Goal: Task Accomplishment & Management: Manage account settings

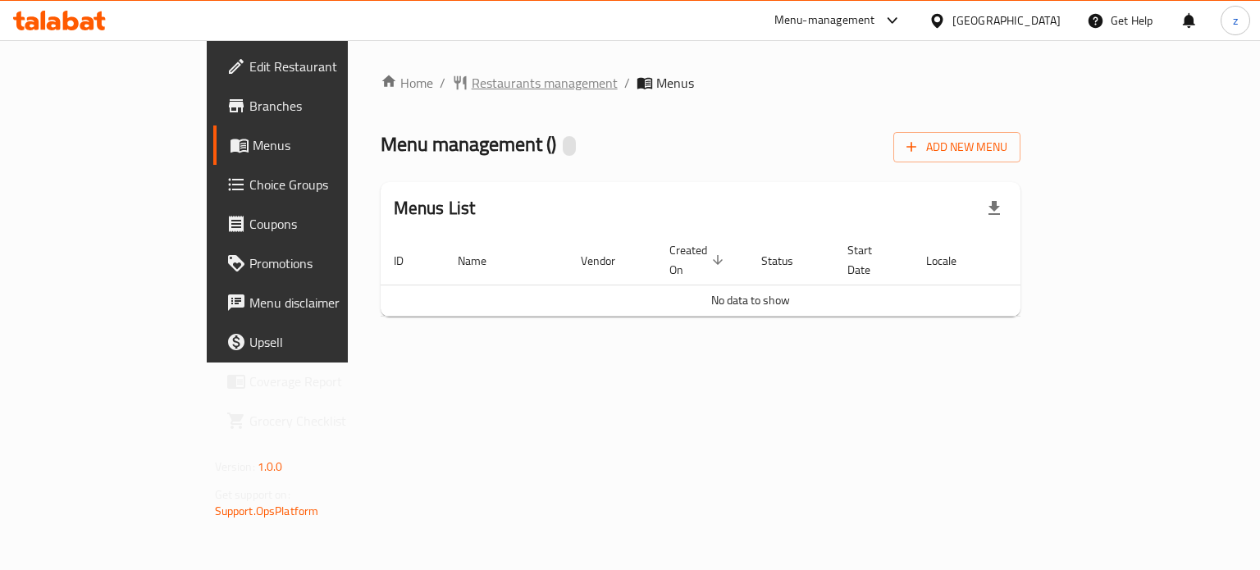
click at [473, 74] on span "Restaurants management" at bounding box center [545, 83] width 146 height 20
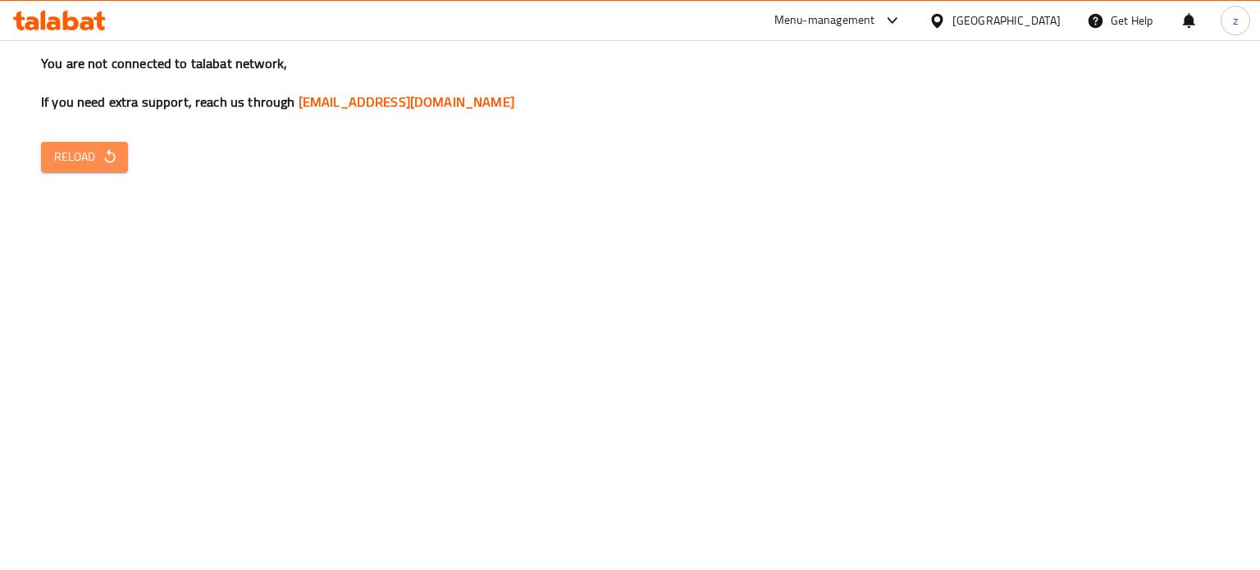
click at [112, 169] on button "Reload" at bounding box center [84, 157] width 87 height 30
click at [66, 158] on span "Reload" at bounding box center [84, 157] width 61 height 21
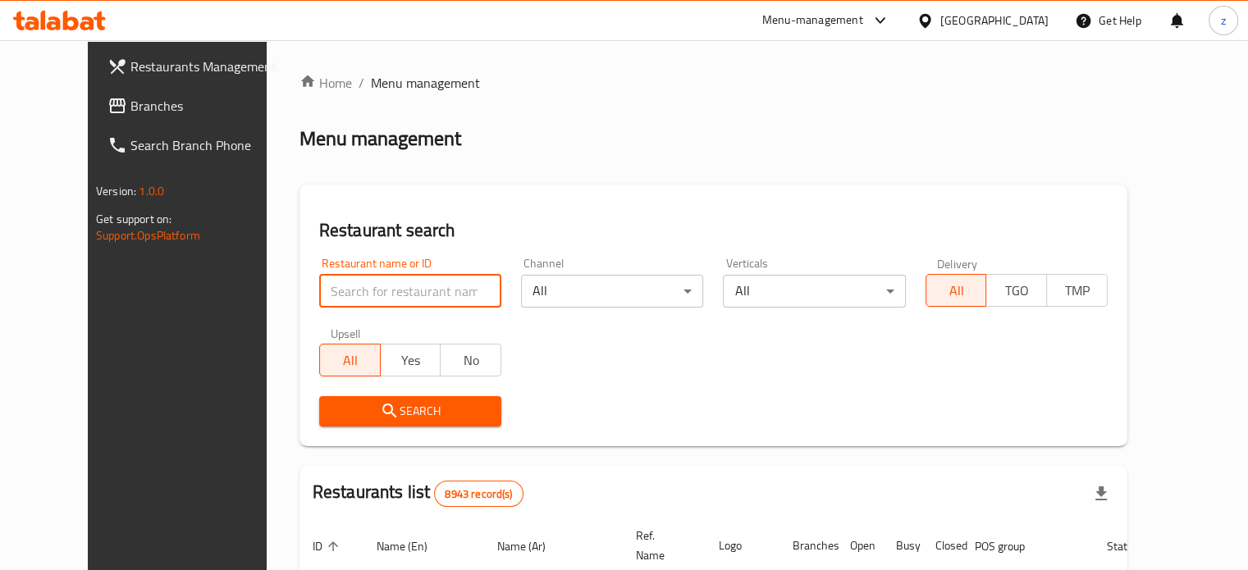
click at [427, 295] on input "search" at bounding box center [410, 291] width 182 height 33
type input "Al Qarmouty Seafood"
click button "Search" at bounding box center [410, 411] width 182 height 30
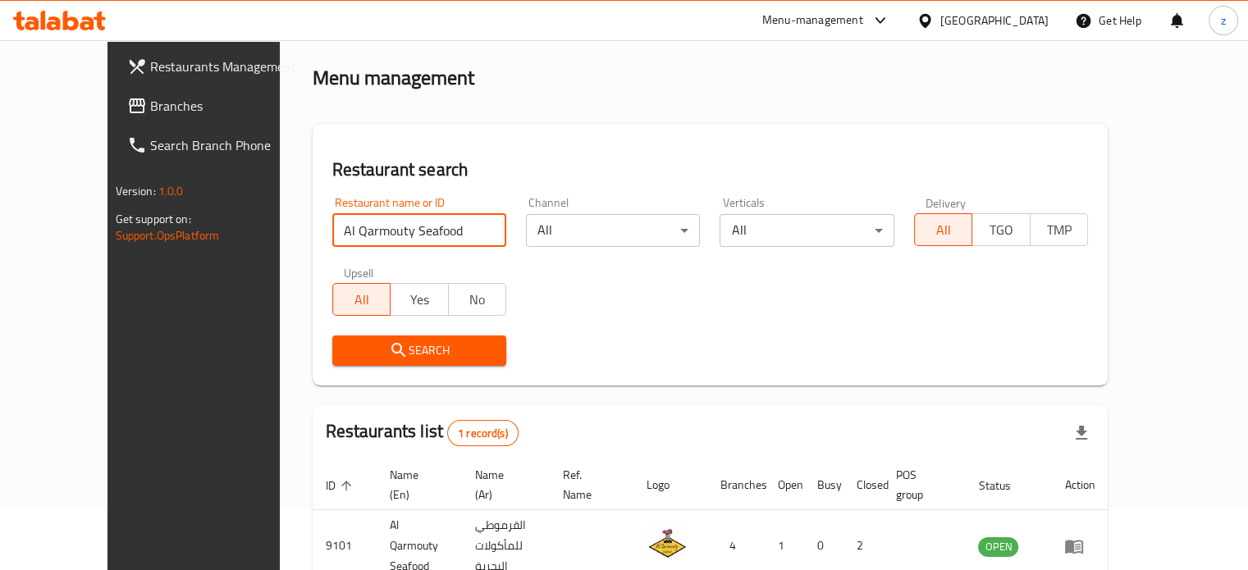
scroll to position [128, 0]
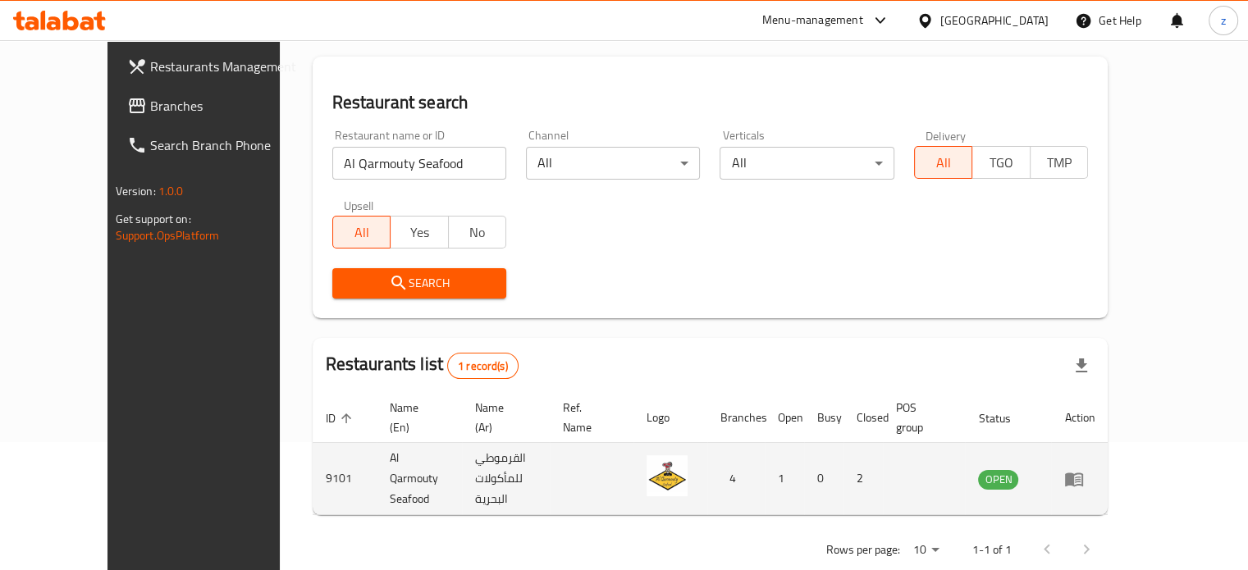
click at [1094, 469] on link "enhanced table" at bounding box center [1079, 479] width 30 height 20
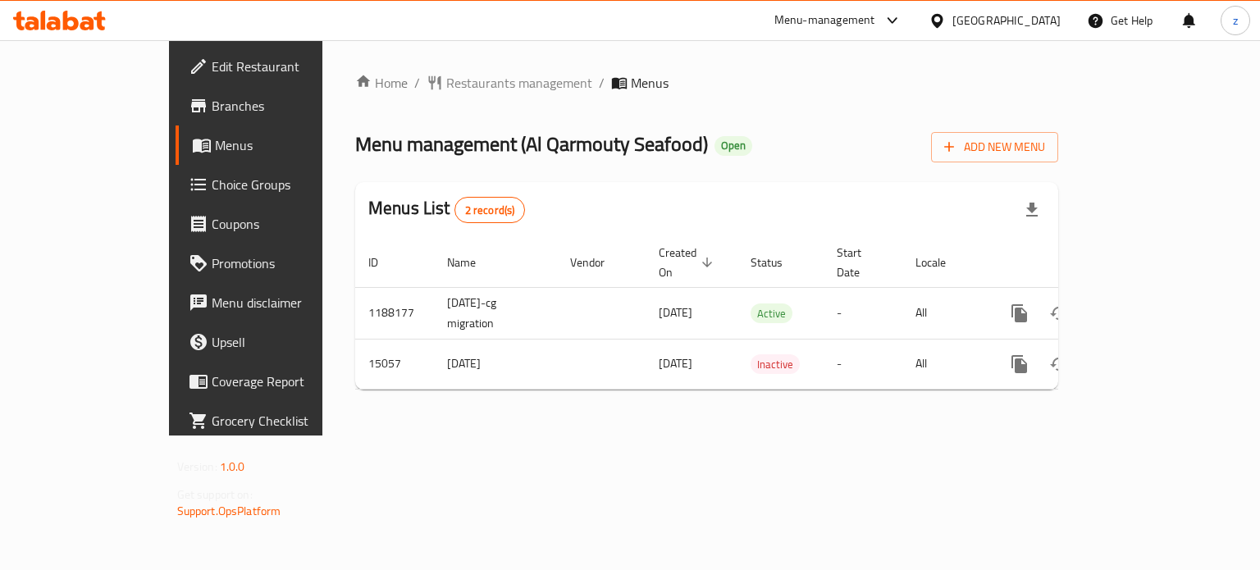
click at [212, 106] on span "Branches" at bounding box center [289, 106] width 155 height 20
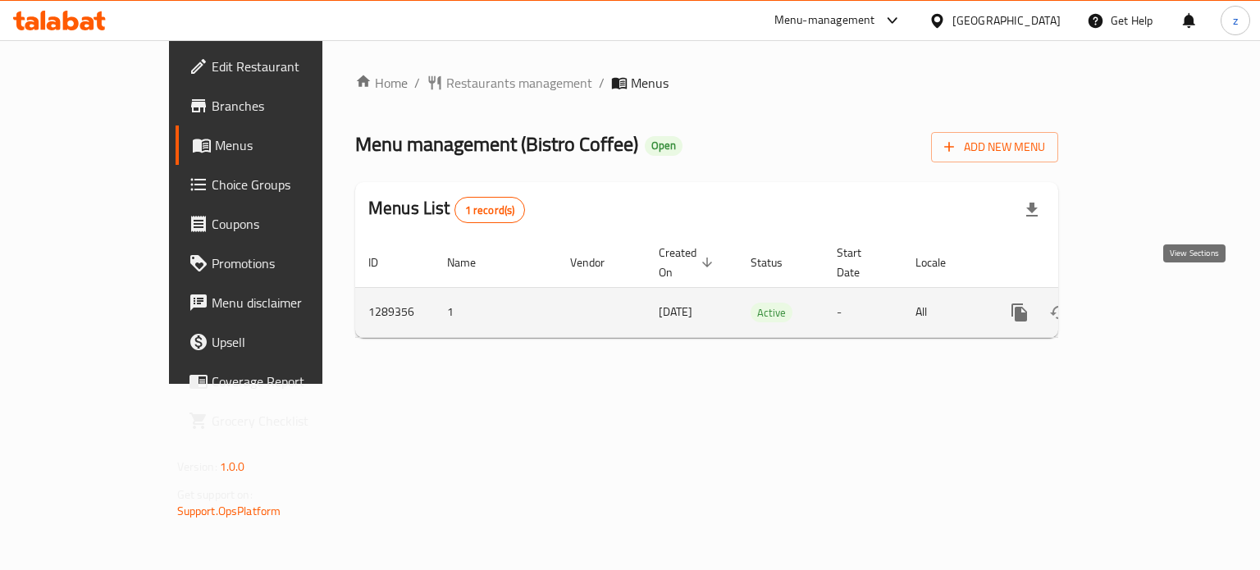
click at [1145, 305] on icon "enhanced table" at bounding box center [1138, 312] width 15 height 15
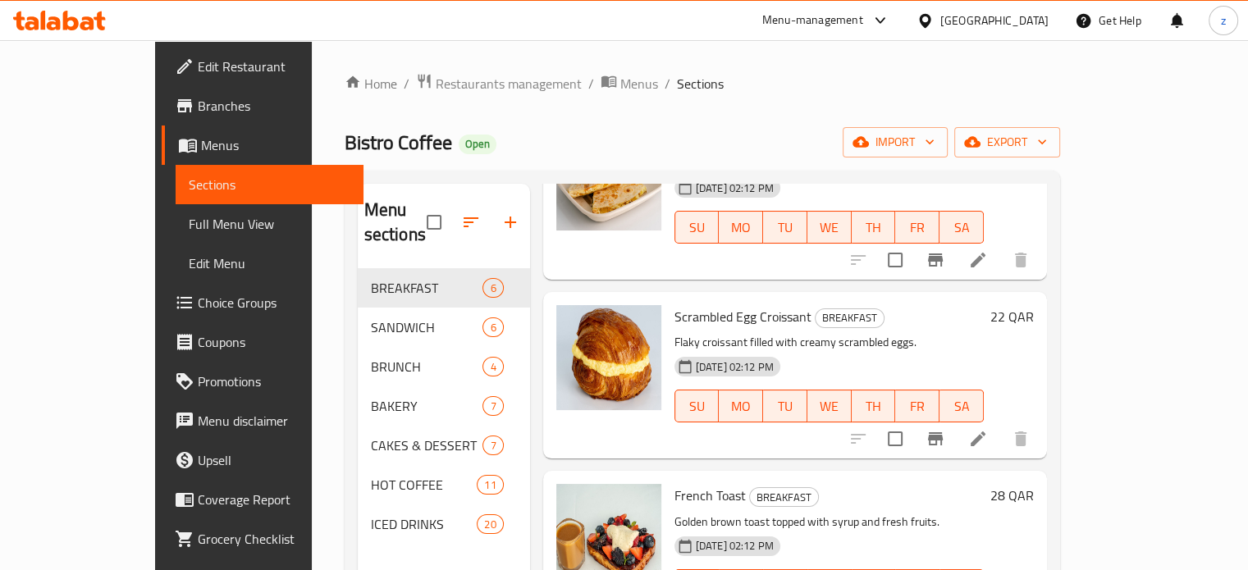
scroll to position [410, 0]
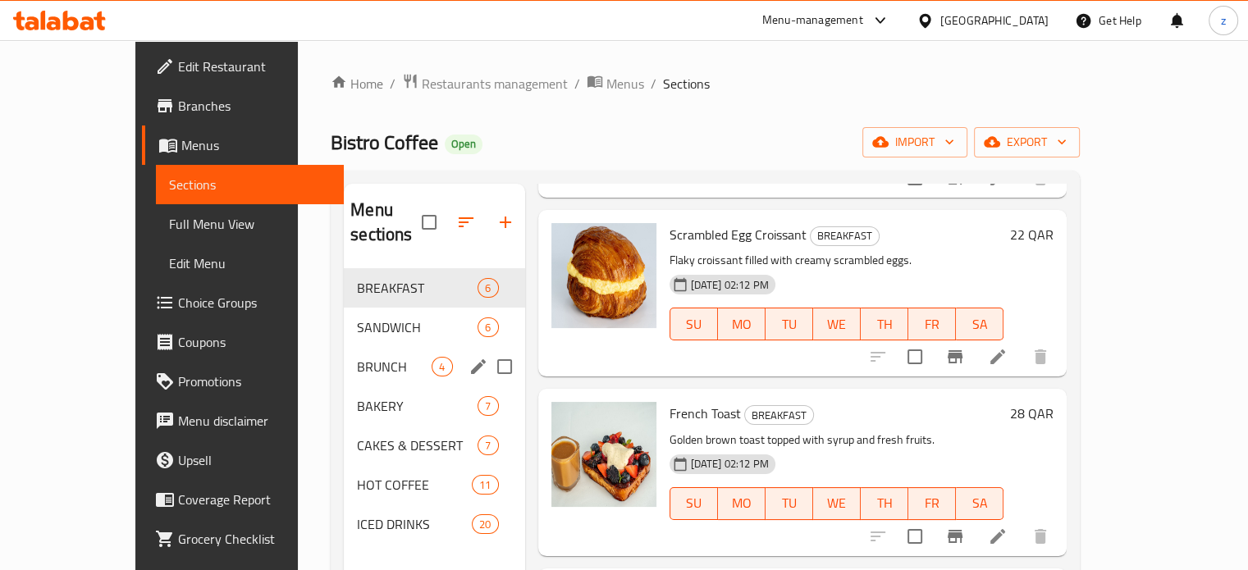
click at [357, 318] on span "SANDWICH" at bounding box center [417, 328] width 121 height 20
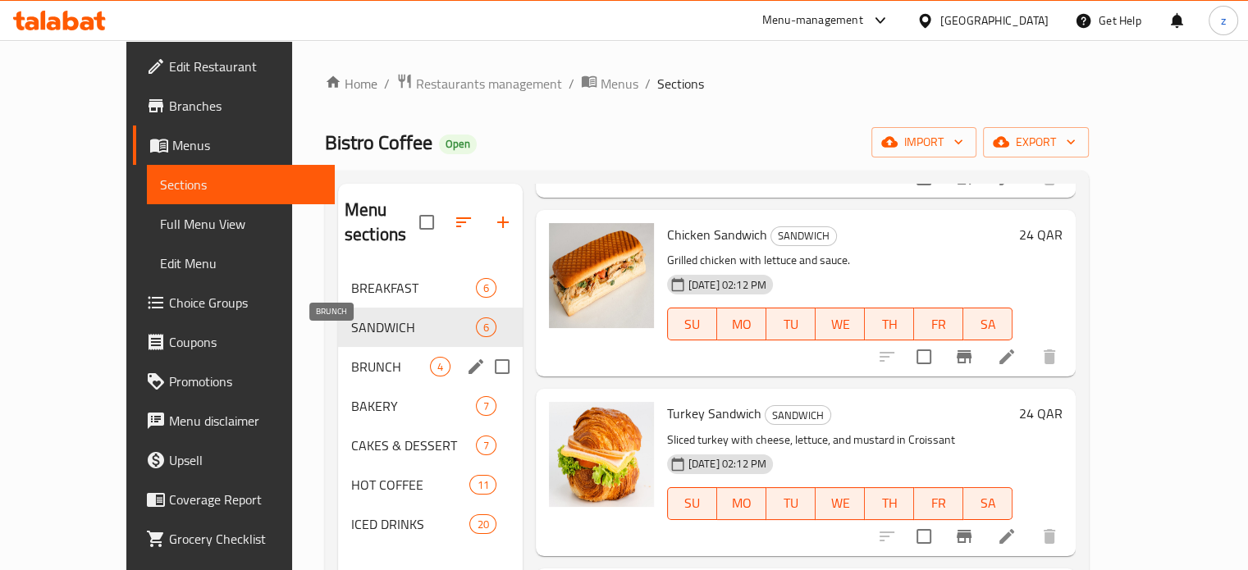
click at [351, 357] on span "BRUNCH" at bounding box center [390, 367] width 79 height 20
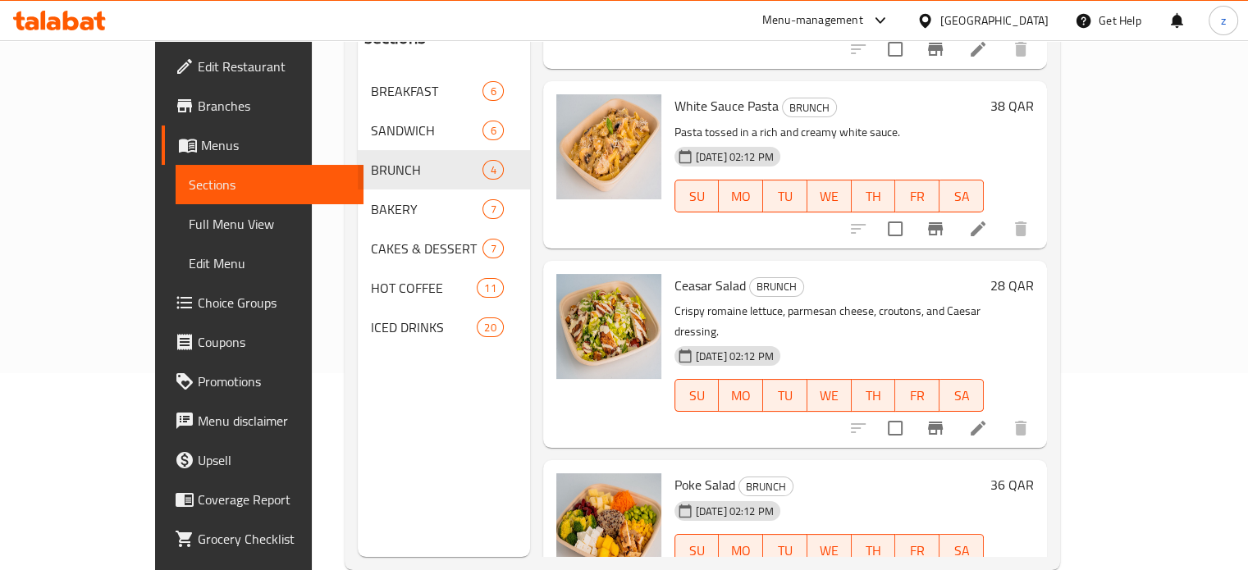
scroll to position [230, 0]
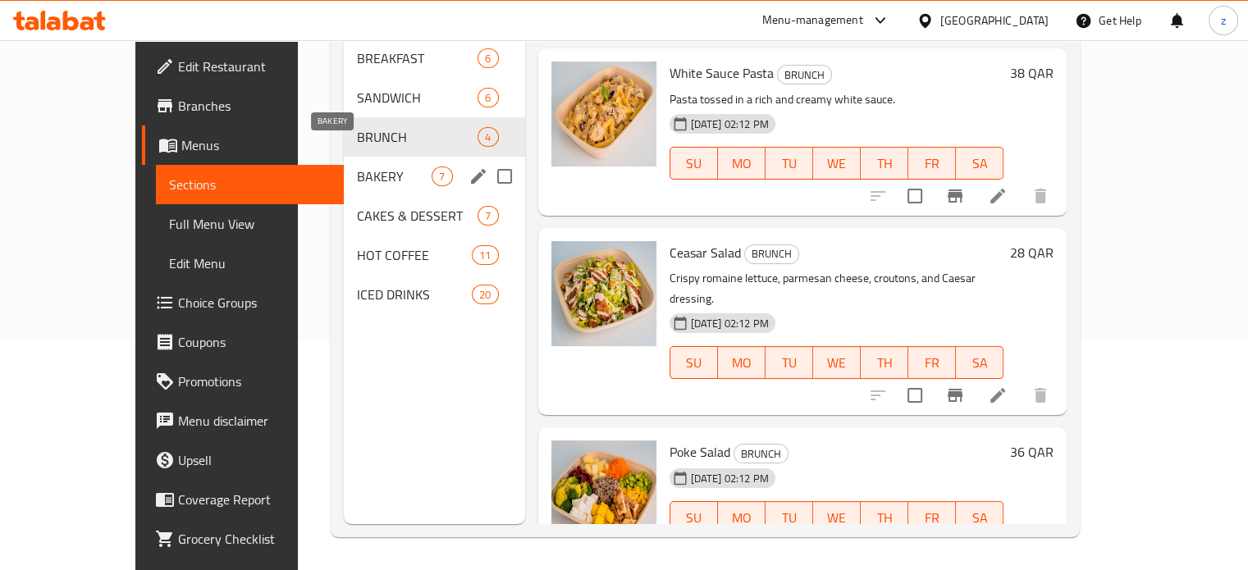
click at [357, 167] on span "BAKERY" at bounding box center [394, 177] width 75 height 20
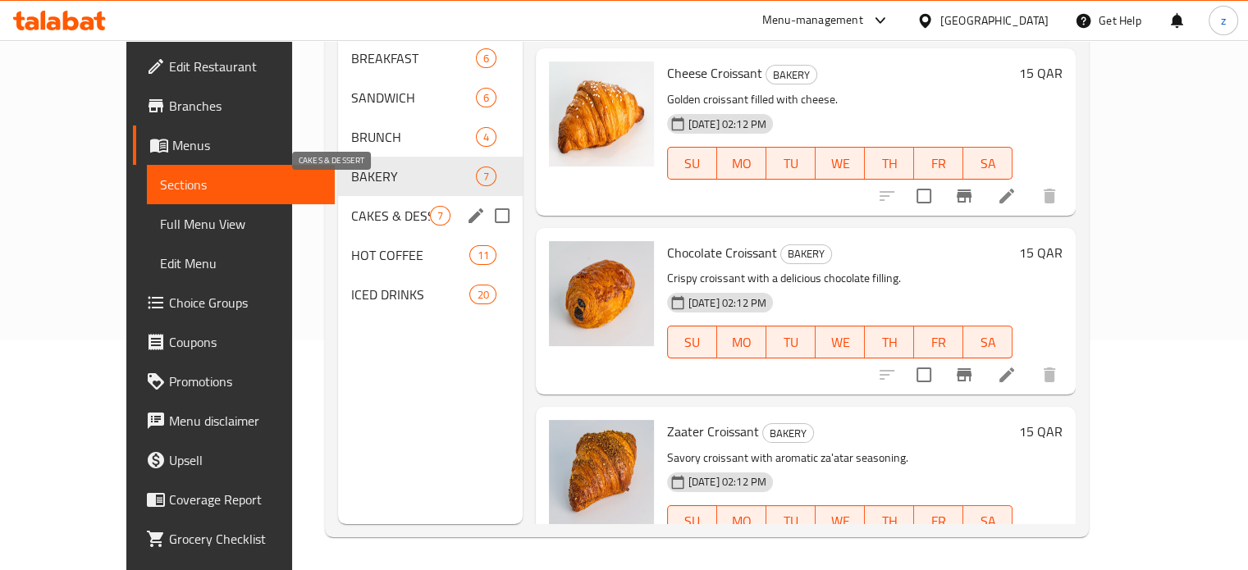
click at [351, 206] on span "CAKES & DESSERT" at bounding box center [390, 216] width 79 height 20
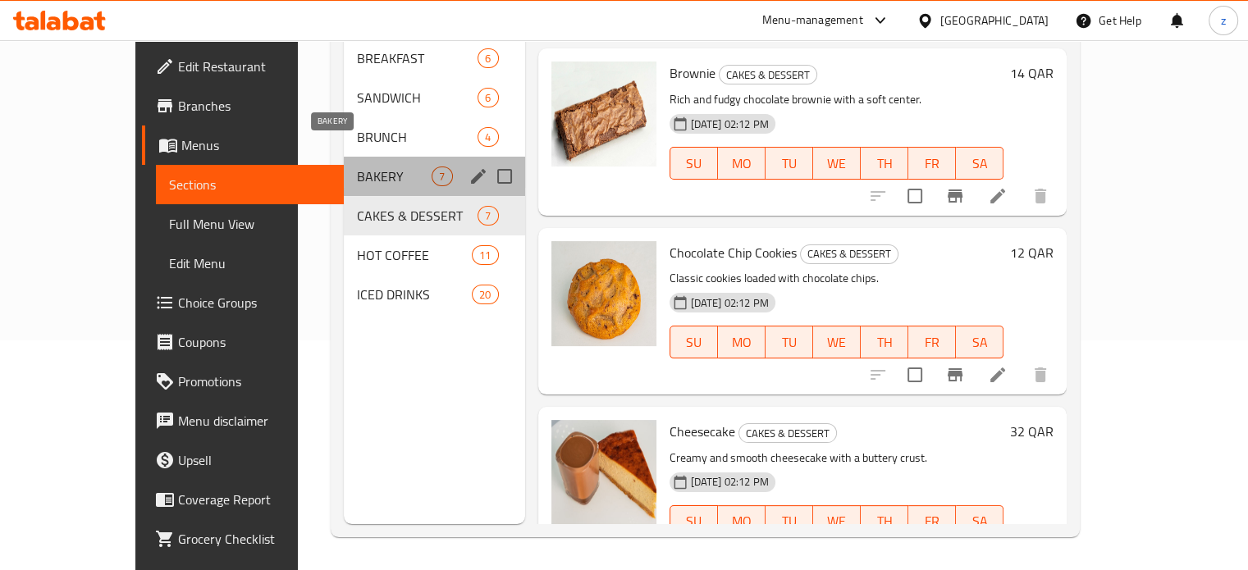
click at [357, 167] on span "BAKERY" at bounding box center [394, 177] width 75 height 20
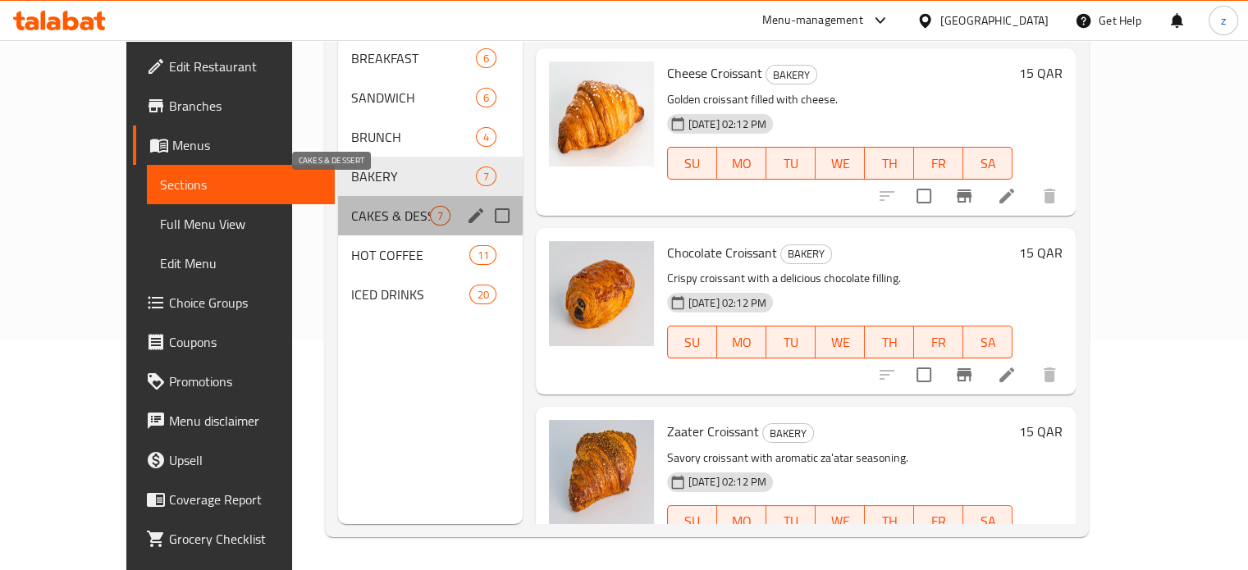
click at [351, 206] on span "CAKES & DESSERT" at bounding box center [390, 216] width 79 height 20
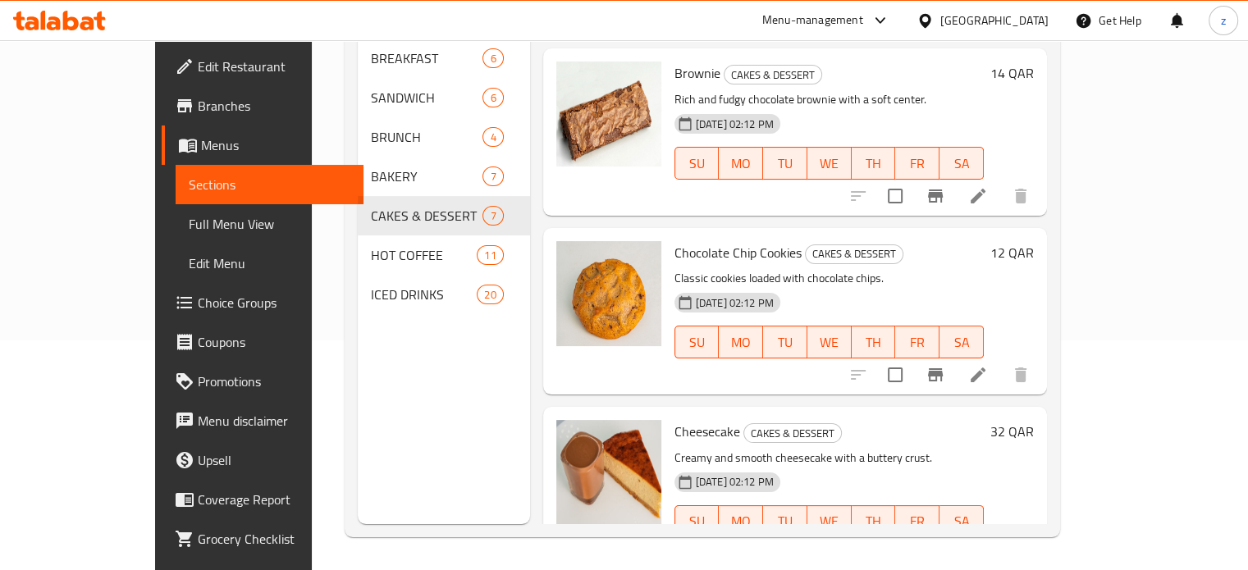
scroll to position [244, 0]
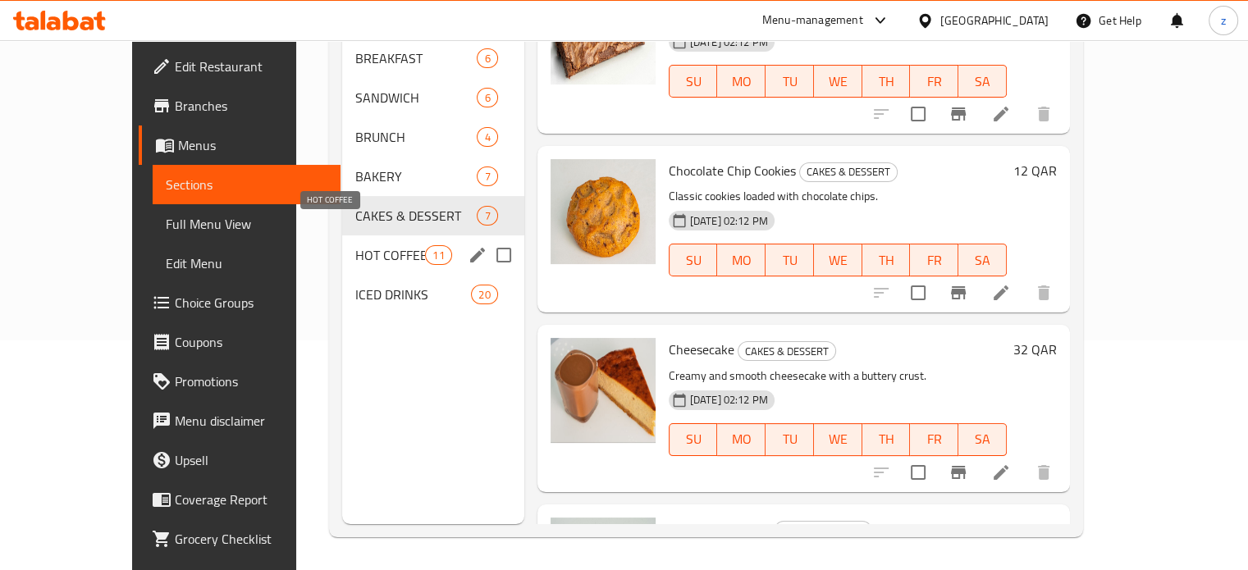
click at [355, 245] on span "HOT COFFEE" at bounding box center [390, 255] width 70 height 20
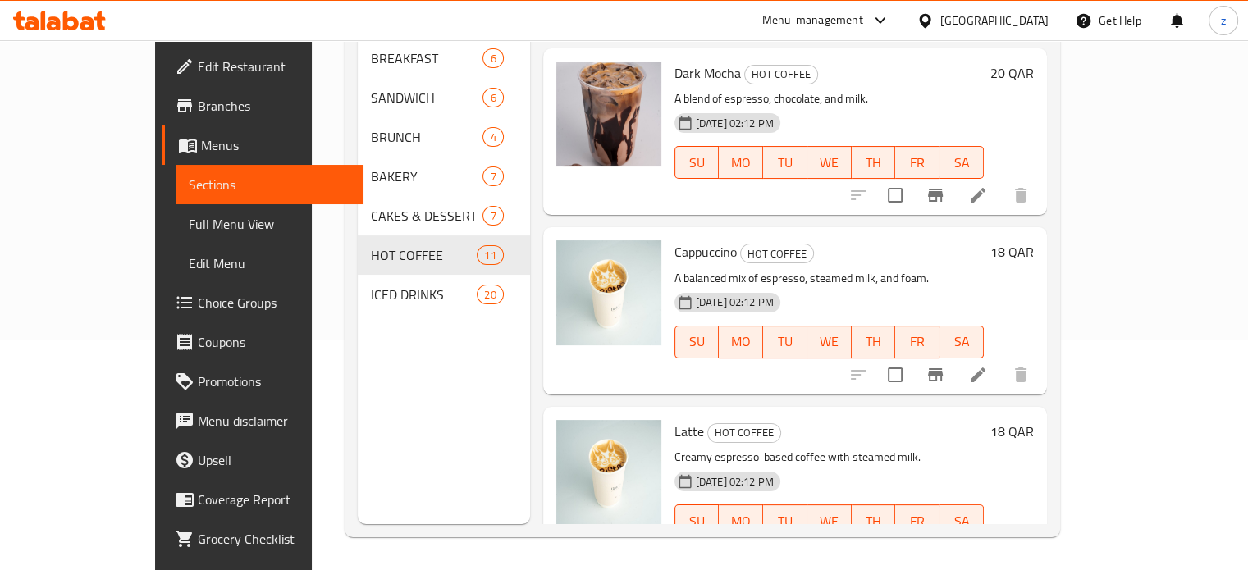
scroll to position [1442, 0]
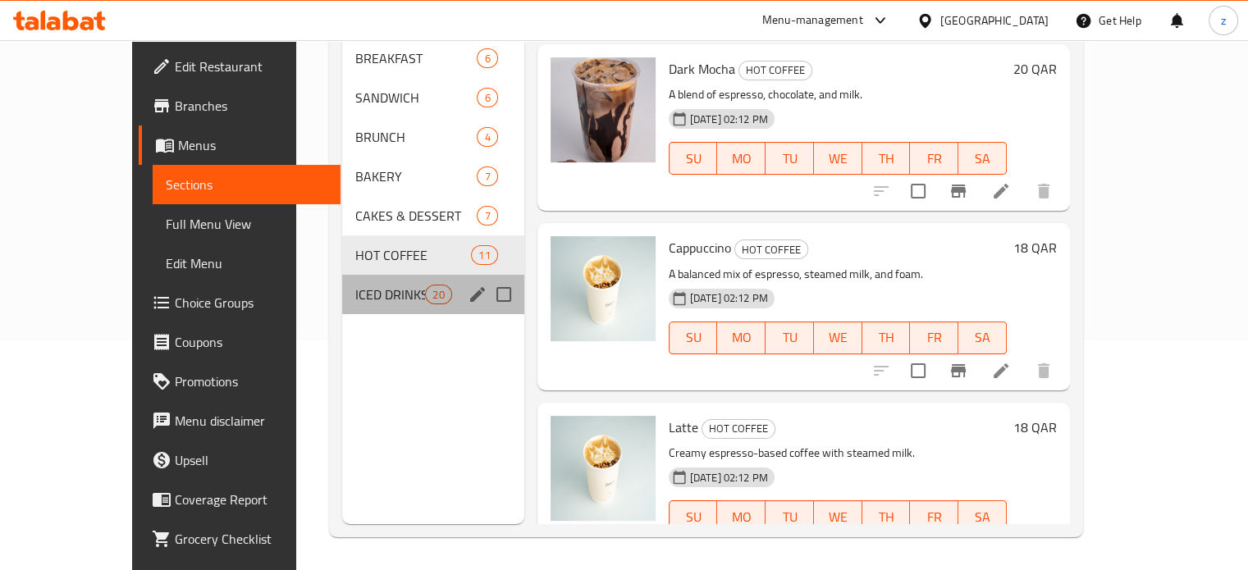
click at [358, 285] on span "ICED DRINKS" at bounding box center [390, 295] width 70 height 20
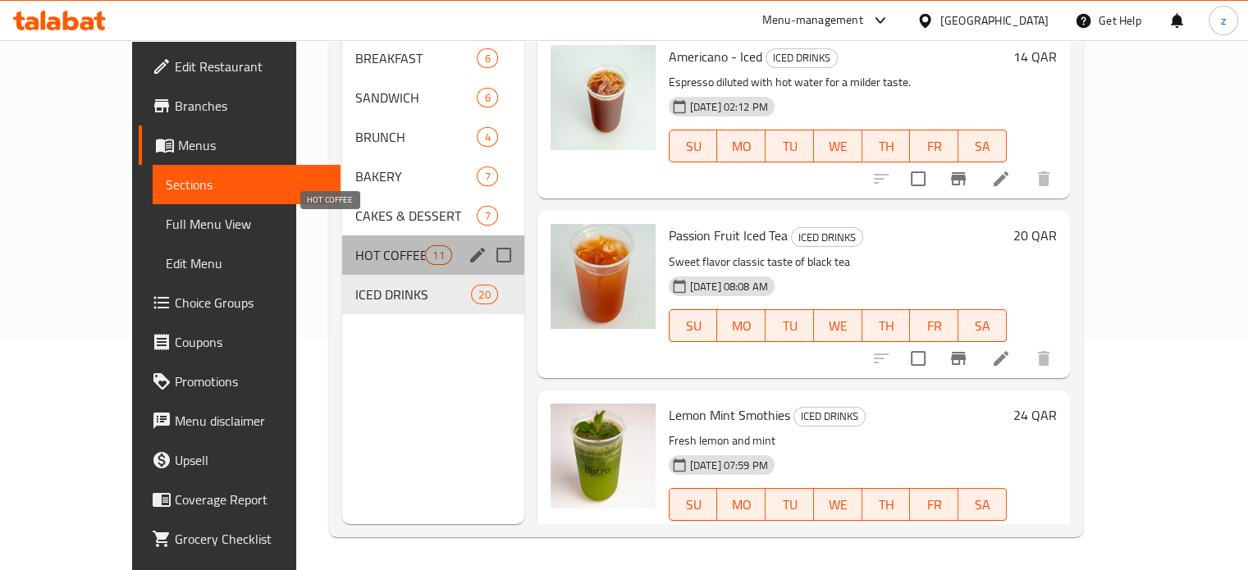
click at [355, 245] on span "HOT COFFEE" at bounding box center [390, 255] width 70 height 20
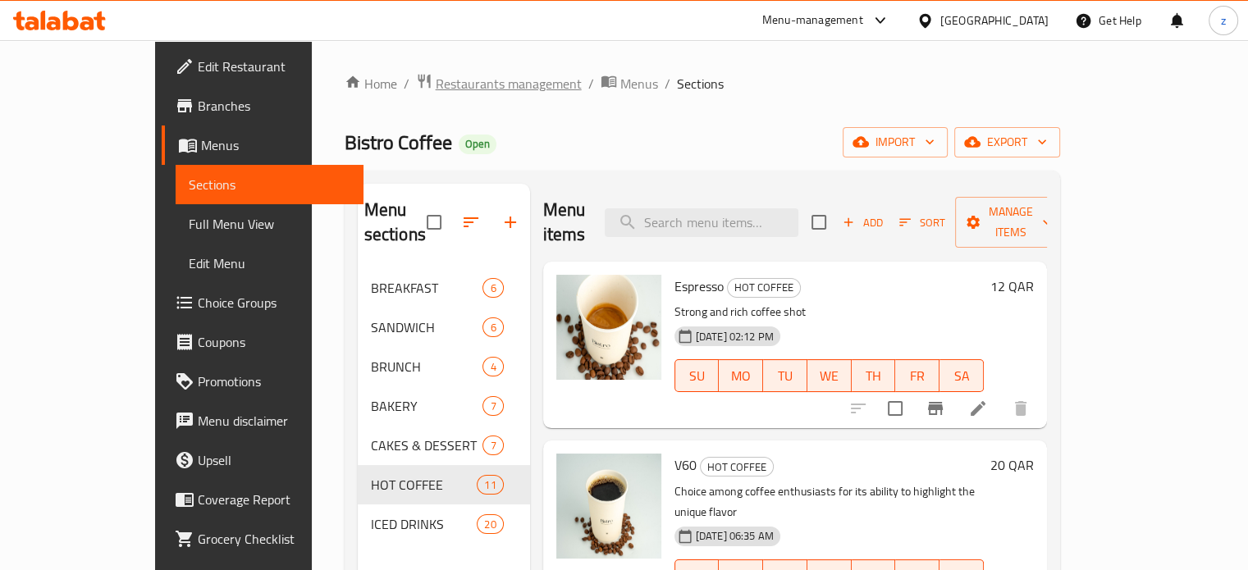
click at [436, 82] on span "Restaurants management" at bounding box center [509, 84] width 146 height 20
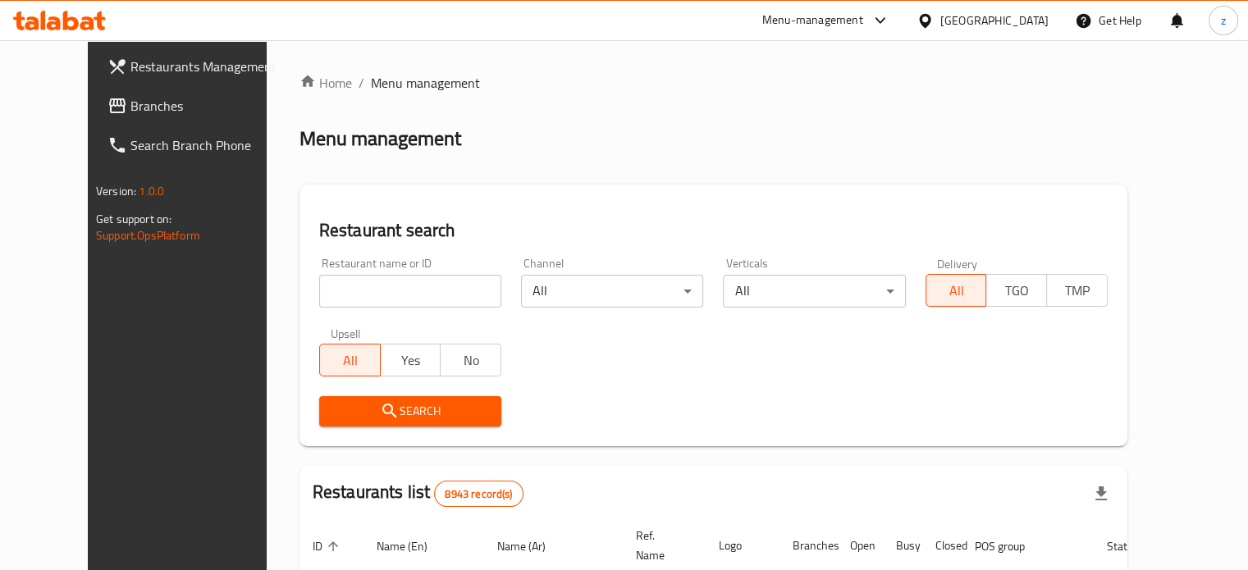
click at [411, 293] on input "search" at bounding box center [410, 291] width 182 height 33
click button "Search" at bounding box center [410, 411] width 182 height 30
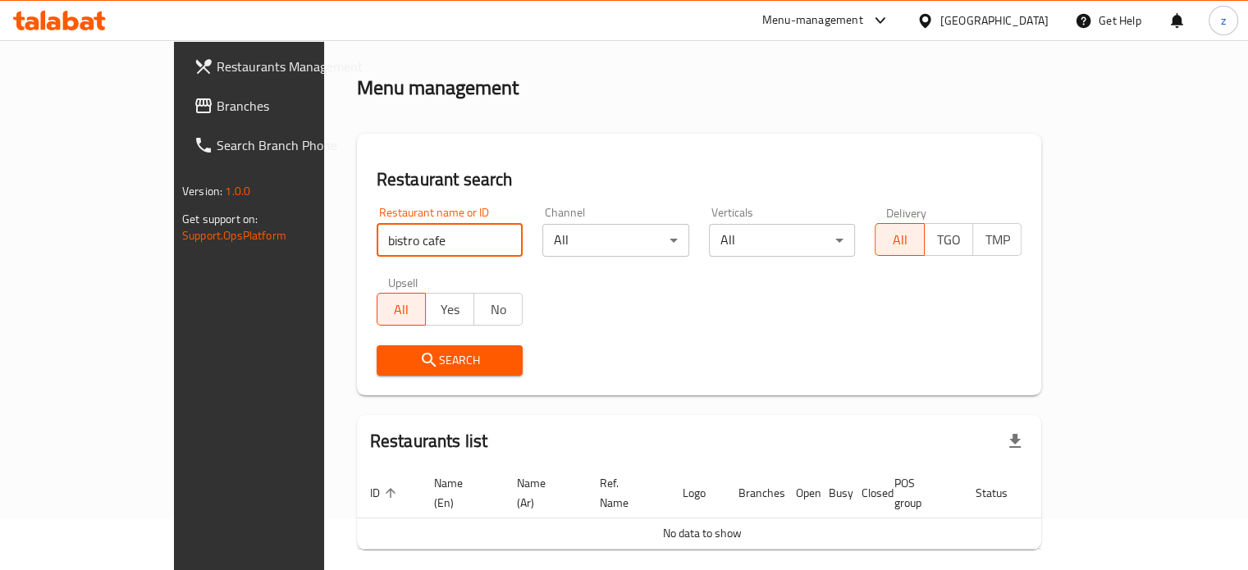
scroll to position [99, 0]
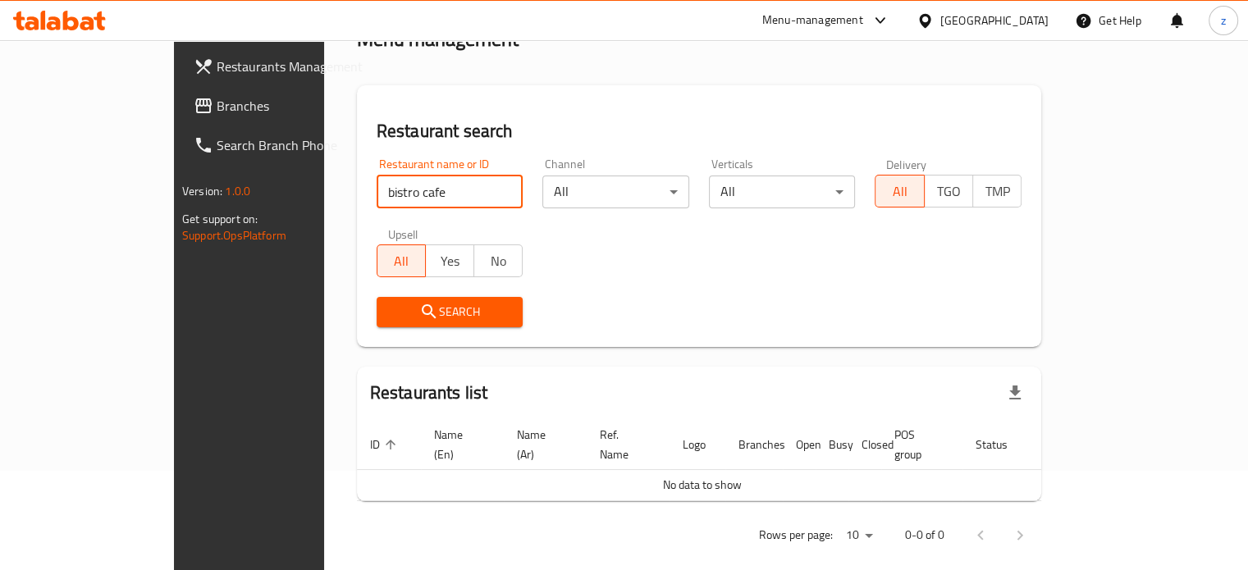
drag, startPoint x: 341, startPoint y: 200, endPoint x: 305, endPoint y: 194, distance: 36.7
click at [377, 194] on input "bistro cafe" at bounding box center [450, 192] width 147 height 33
type input "bistro"
click button "Search" at bounding box center [450, 312] width 147 height 30
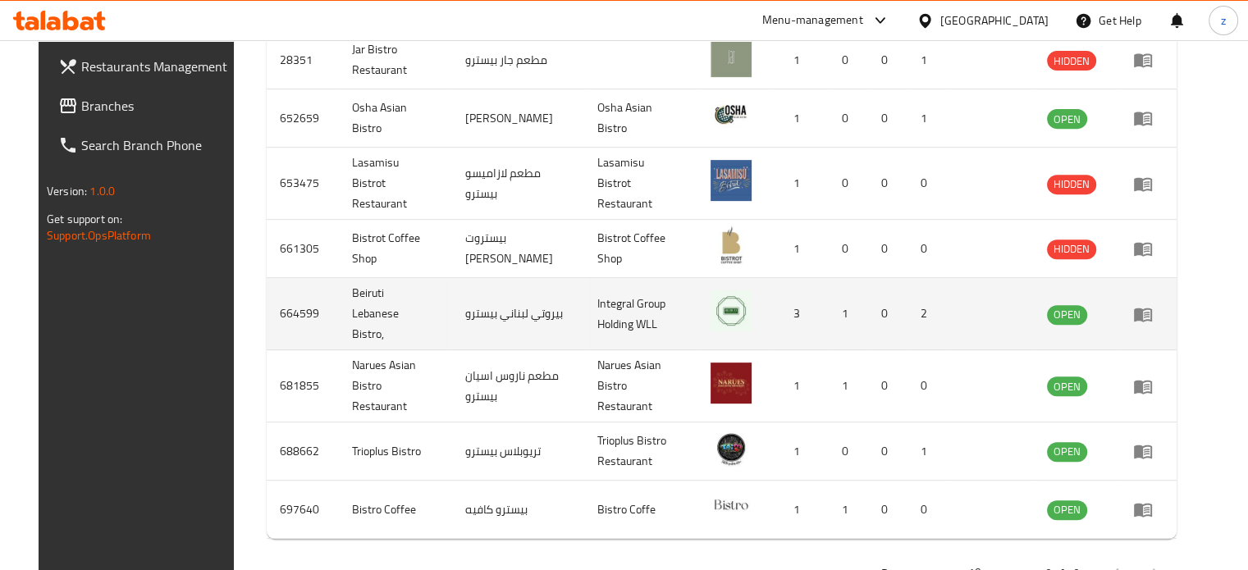
scroll to position [665, 0]
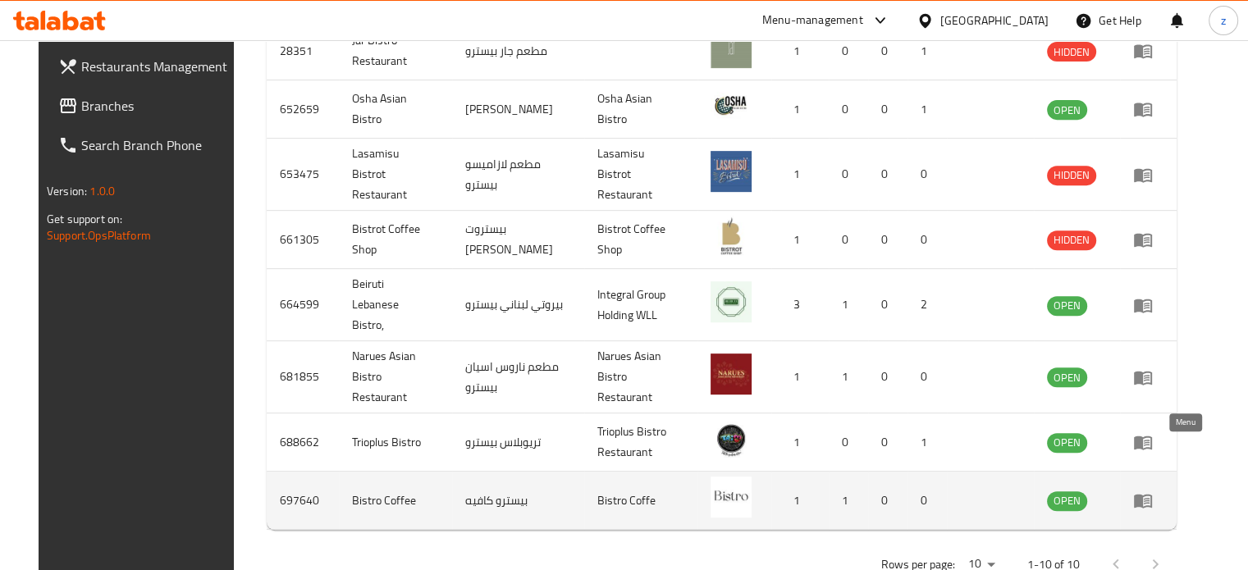
click at [1163, 491] on link "enhanced table" at bounding box center [1148, 501] width 30 height 20
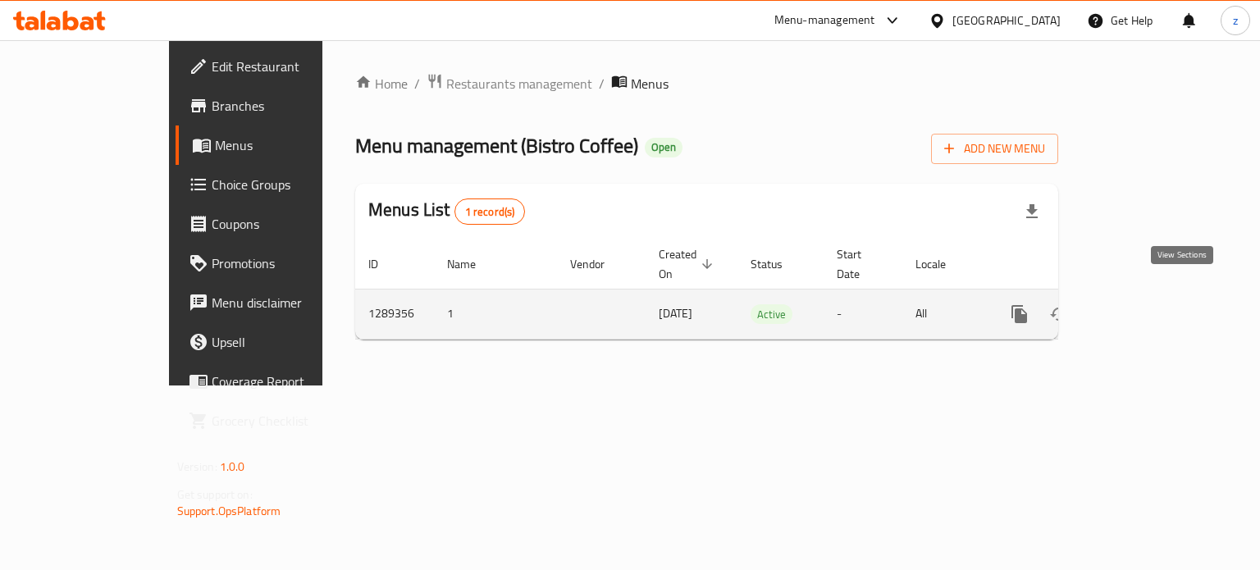
click at [1158, 295] on link "enhanced table" at bounding box center [1137, 314] width 39 height 39
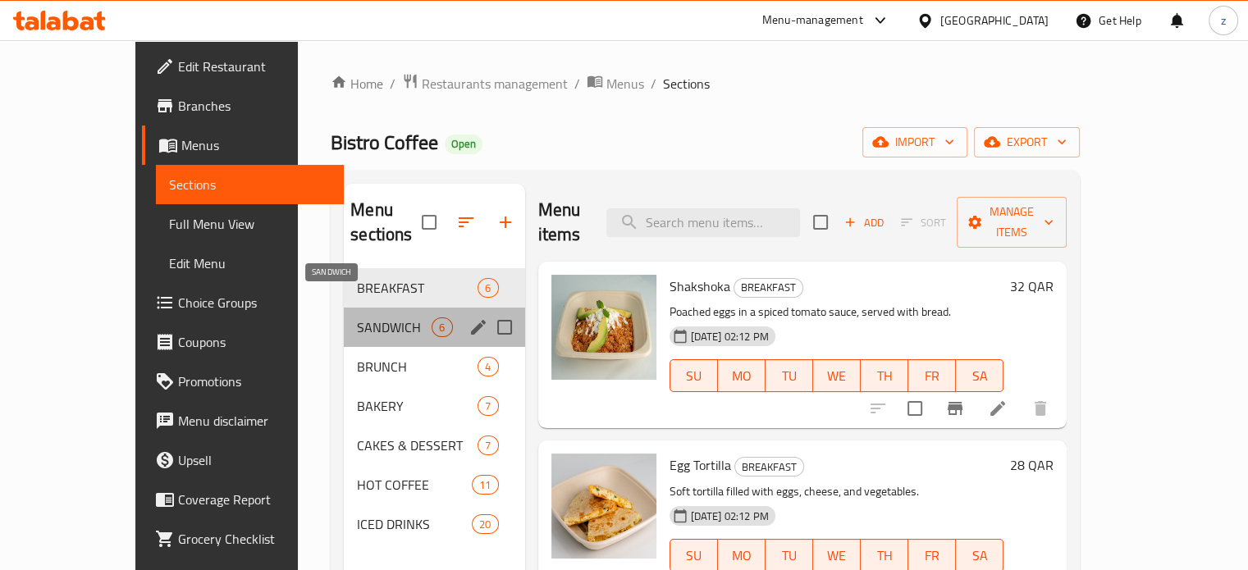
click at [357, 318] on span "SANDWICH" at bounding box center [394, 328] width 75 height 20
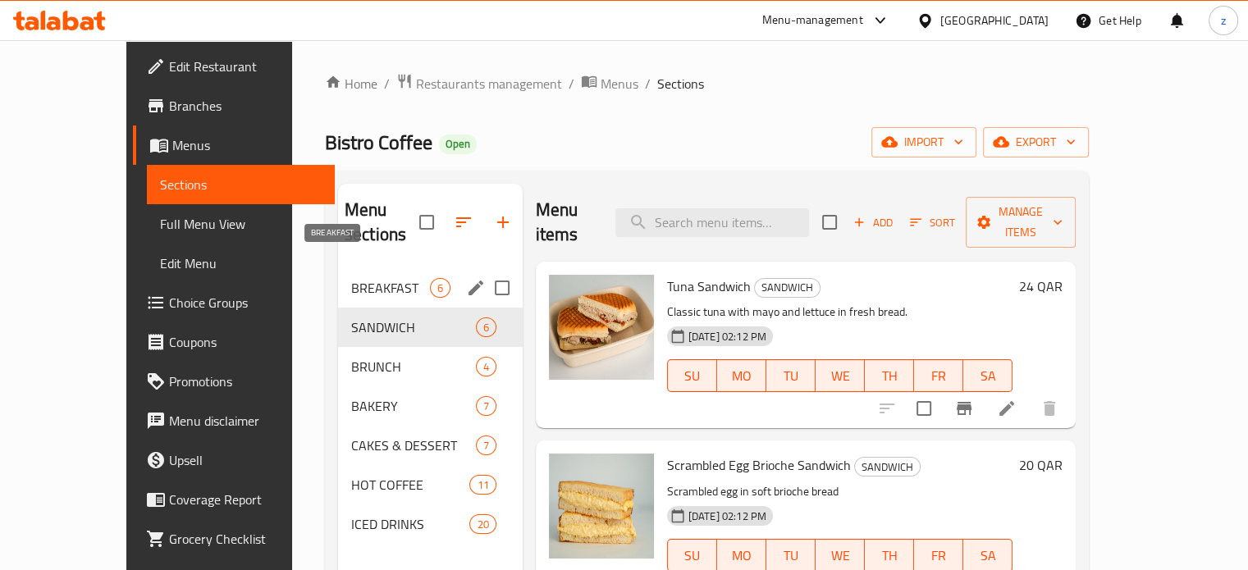
click at [360, 278] on span "BREAKFAST" at bounding box center [390, 288] width 79 height 20
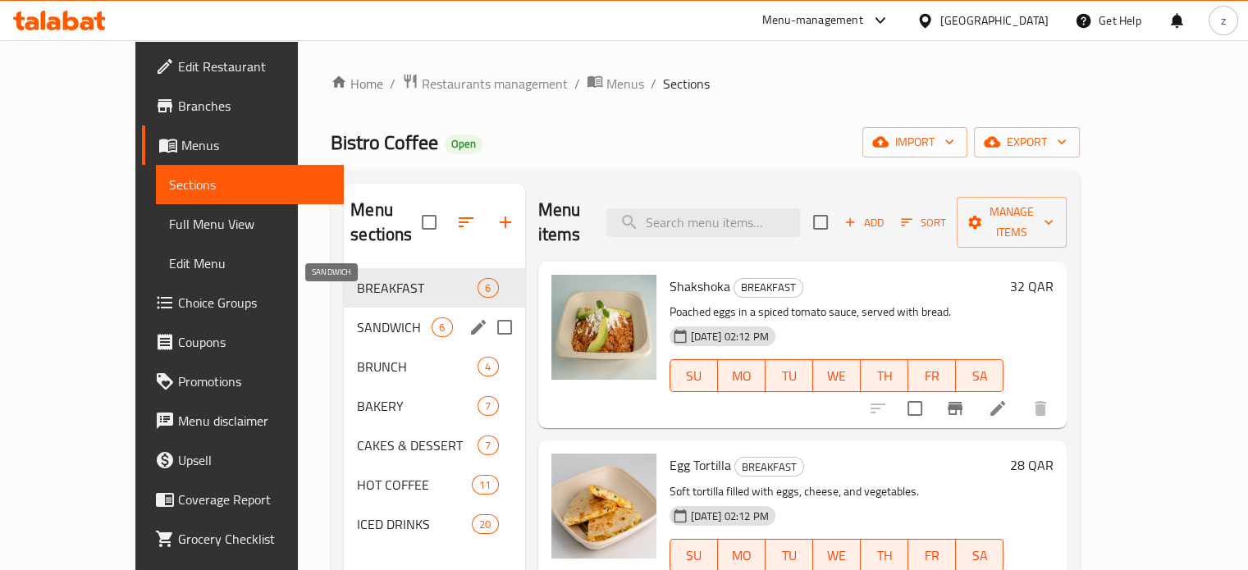
click at [357, 318] on span "SANDWICH" at bounding box center [394, 328] width 75 height 20
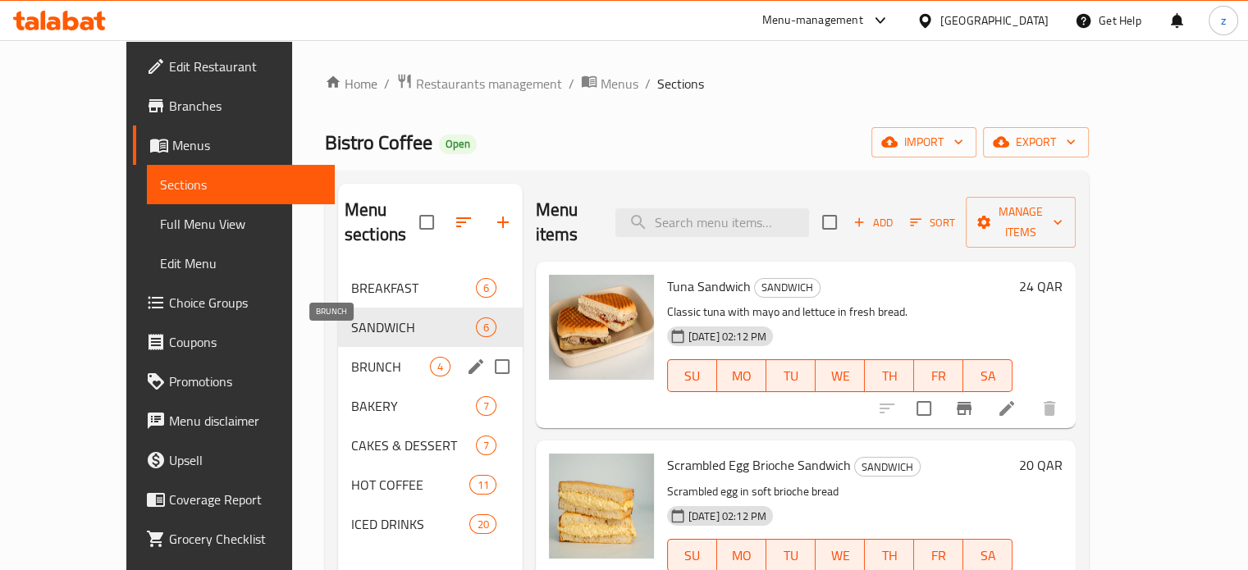
click at [351, 357] on span "BRUNCH" at bounding box center [390, 367] width 79 height 20
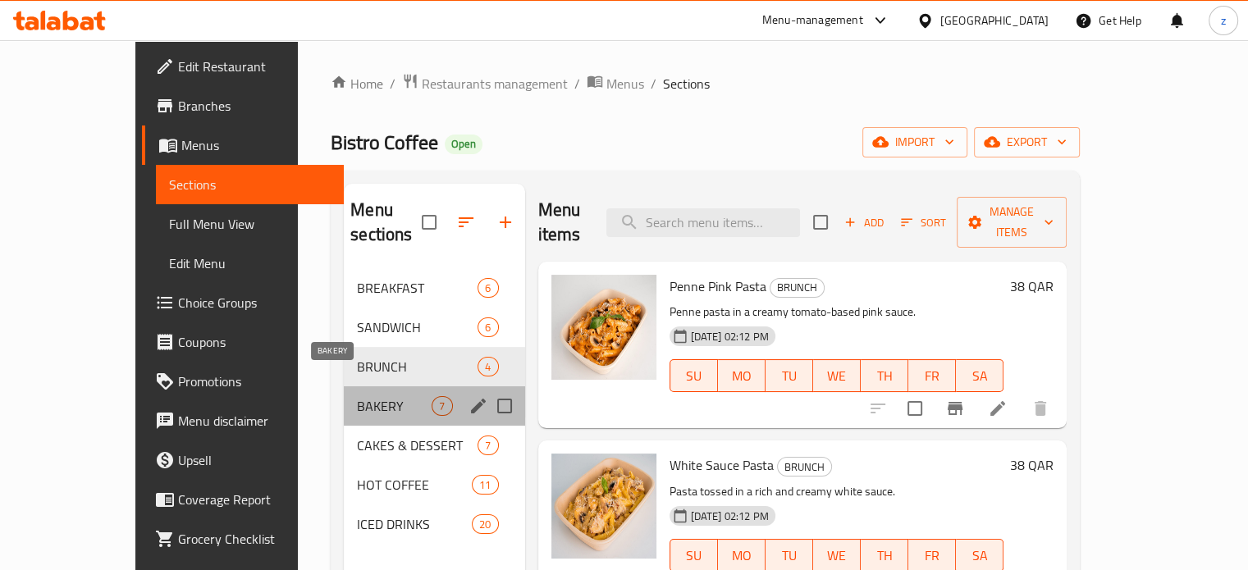
click at [357, 396] on span "BAKERY" at bounding box center [394, 406] width 75 height 20
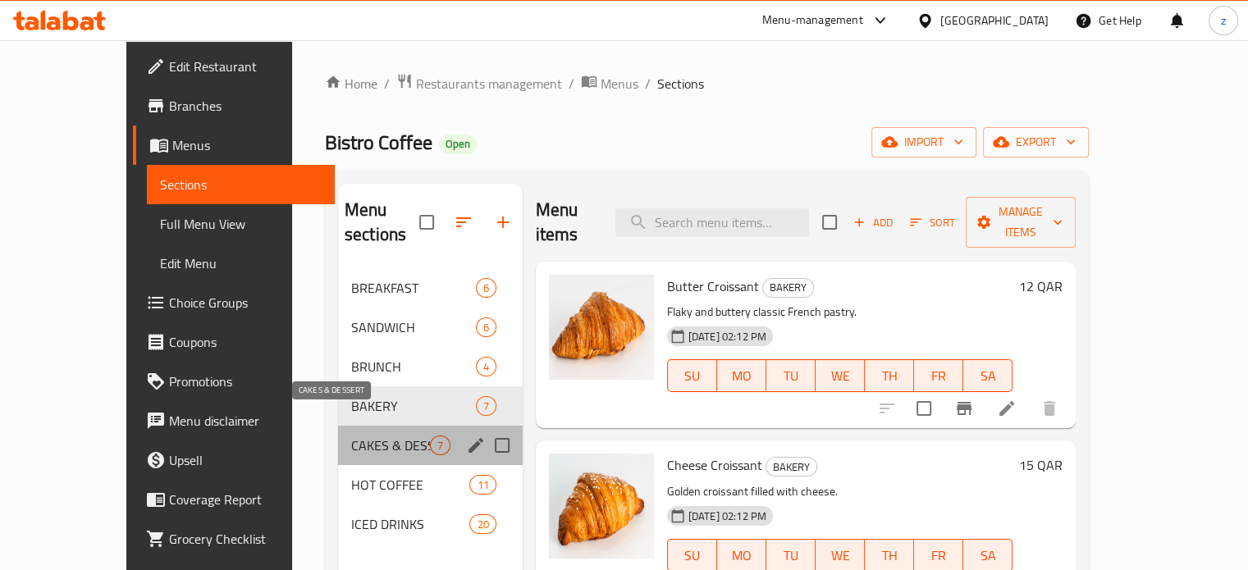
click at [351, 436] on span "CAKES & DESSERT" at bounding box center [390, 446] width 79 height 20
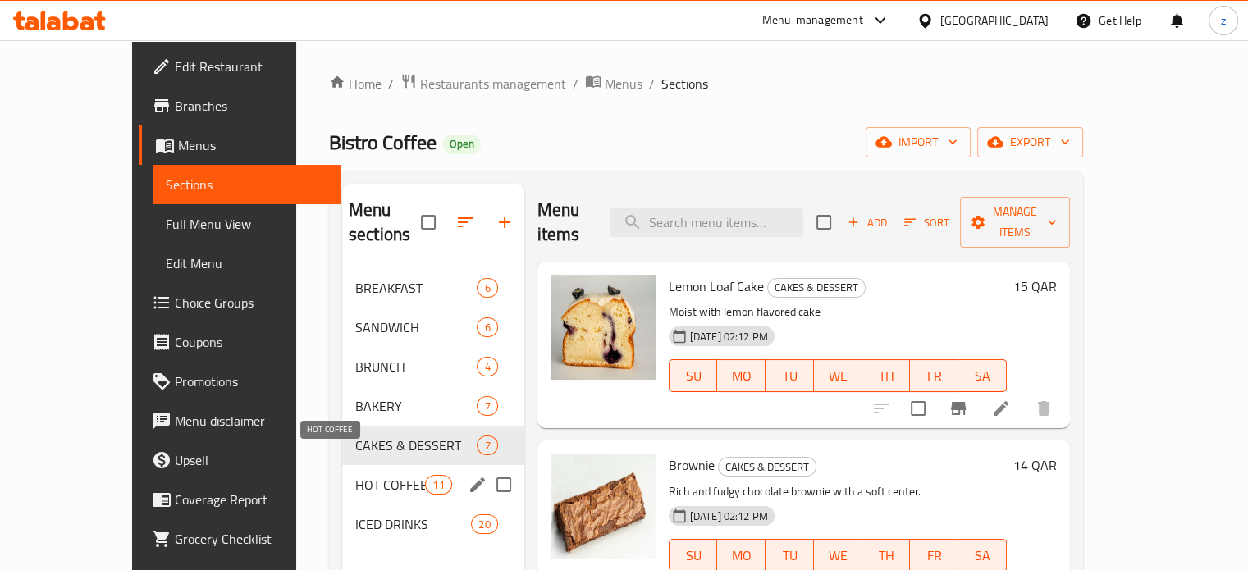
click at [355, 475] on span "HOT COFFEE" at bounding box center [390, 485] width 70 height 20
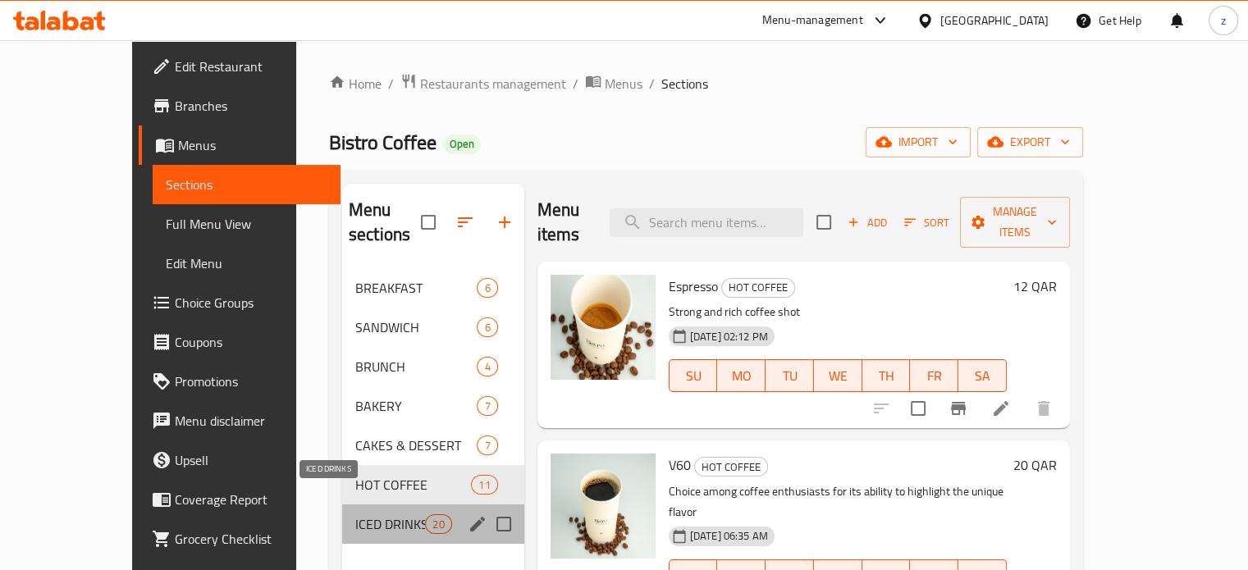
click at [355, 514] on span "ICED DRINKS" at bounding box center [390, 524] width 70 height 20
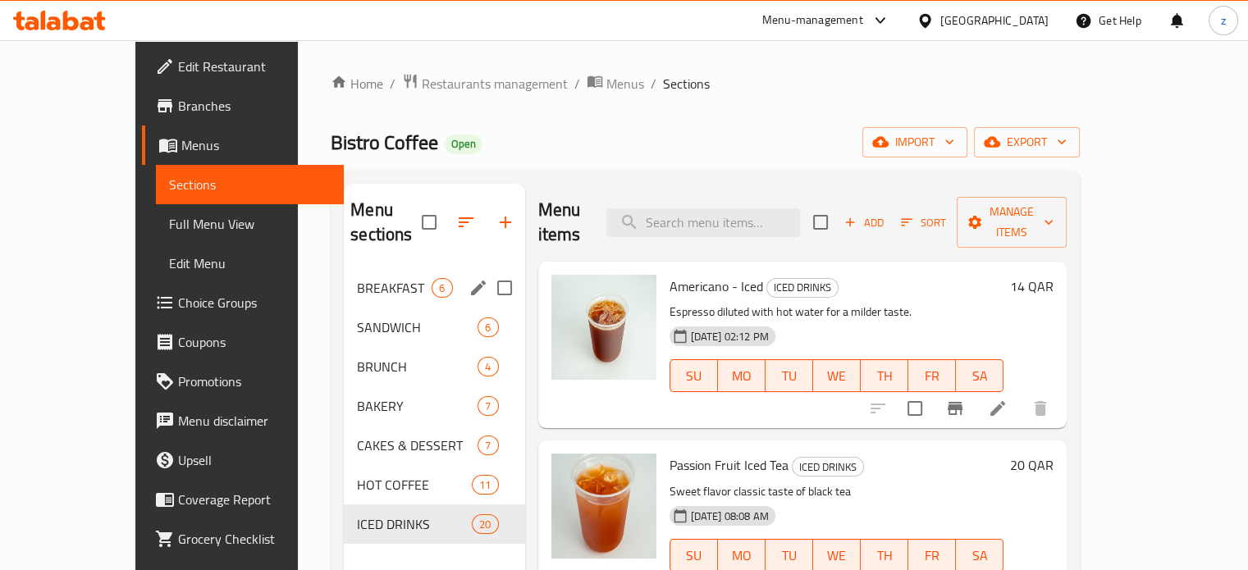
click at [344, 268] on div "BREAKFAST 6" at bounding box center [434, 287] width 180 height 39
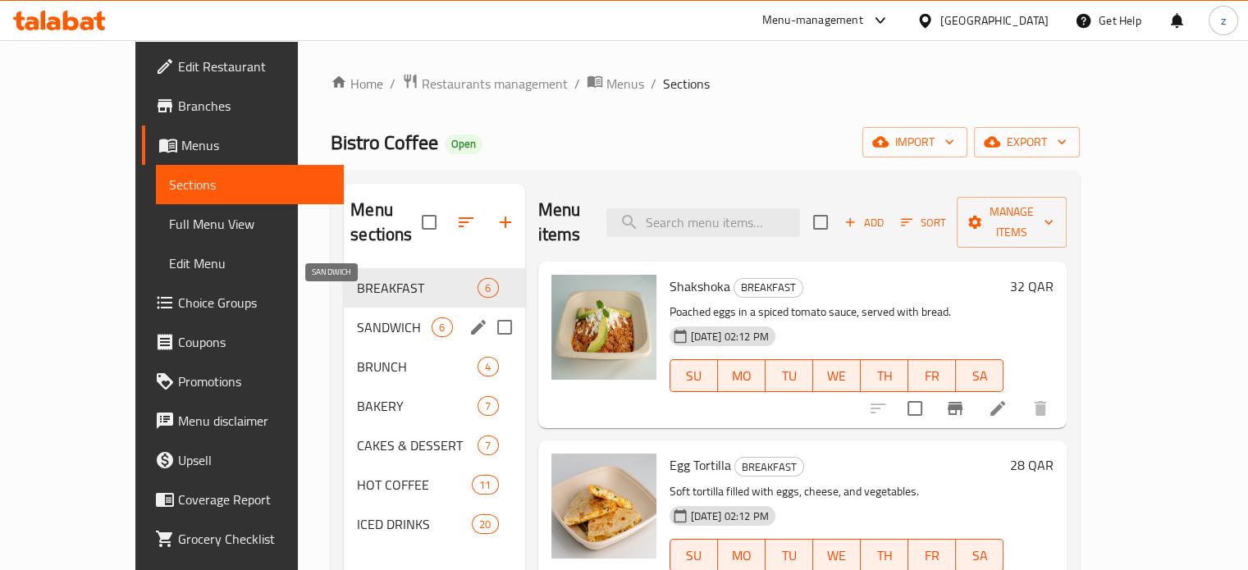
click at [357, 318] on span "SANDWICH" at bounding box center [394, 328] width 75 height 20
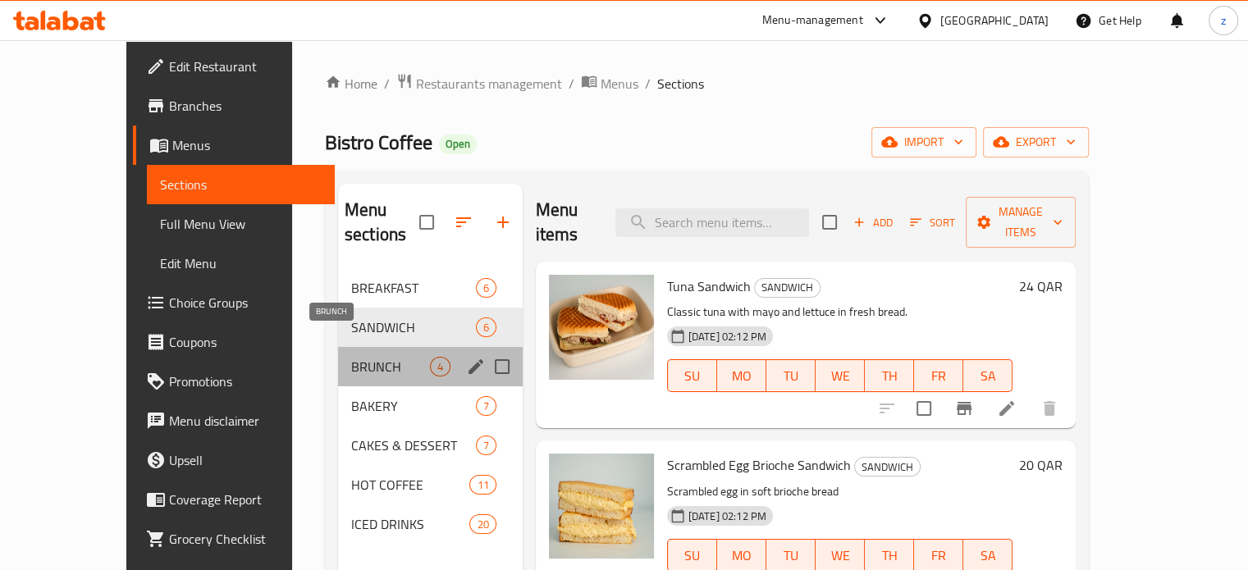
click at [351, 357] on span "BRUNCH" at bounding box center [390, 367] width 79 height 20
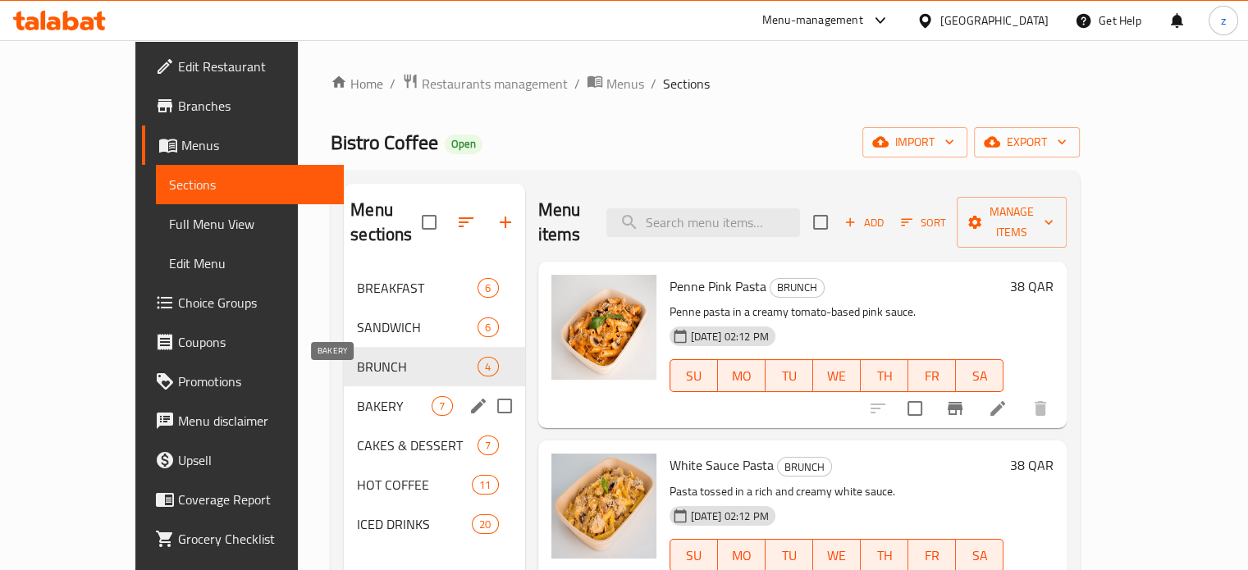
click at [357, 396] on span "BAKERY" at bounding box center [394, 406] width 75 height 20
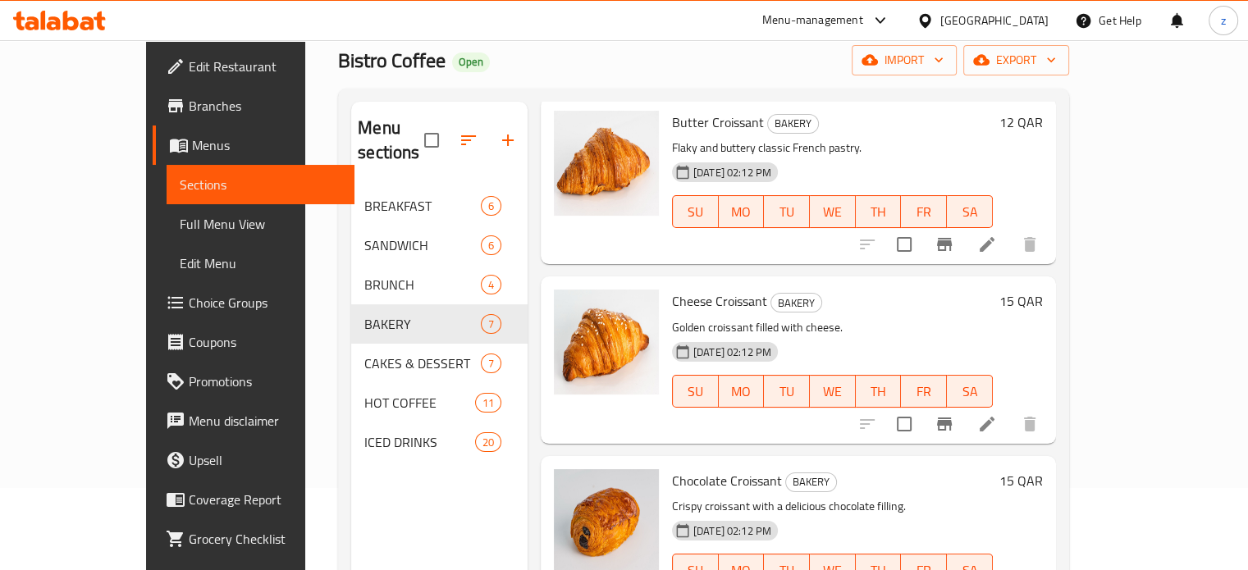
scroll to position [164, 0]
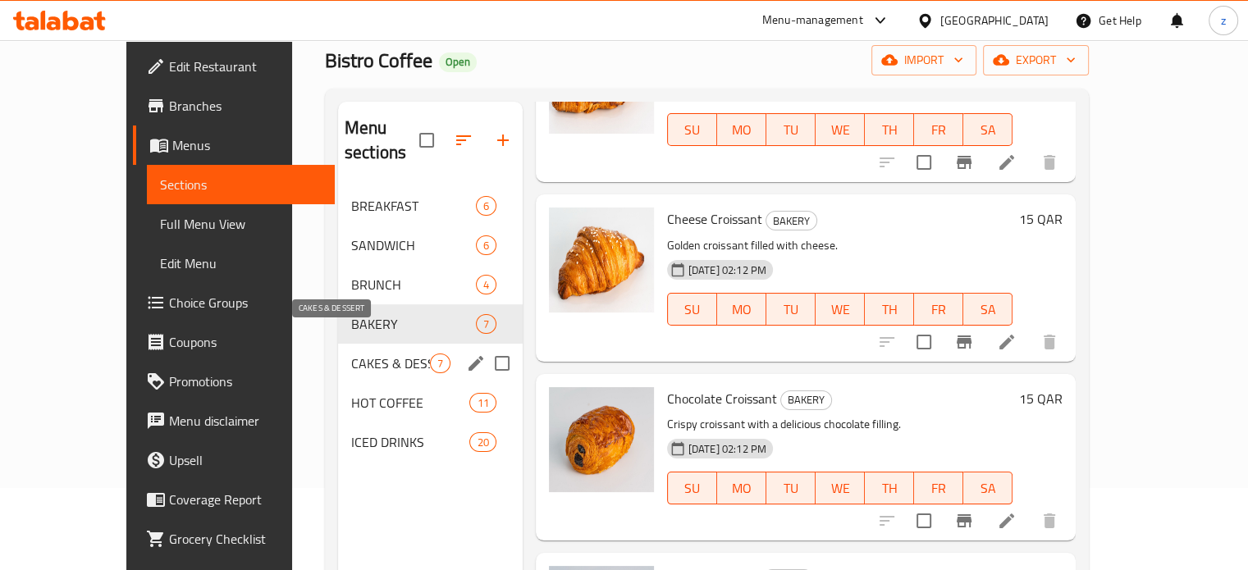
click at [377, 354] on span "CAKES & DESSERT" at bounding box center [390, 364] width 79 height 20
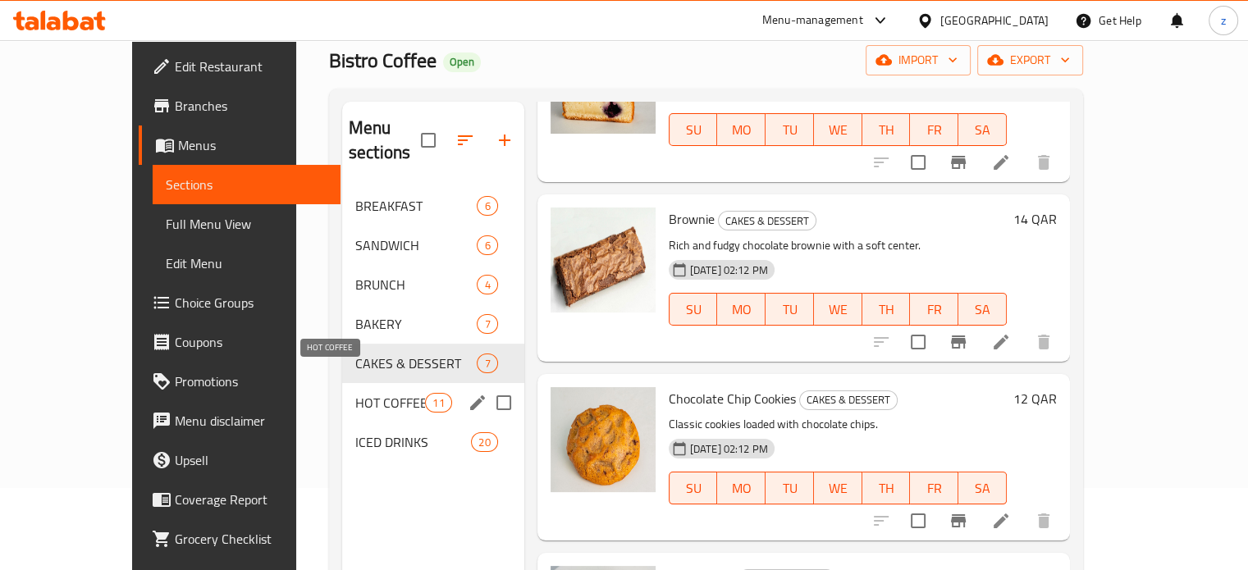
click at [355, 393] on span "HOT COFFEE" at bounding box center [390, 403] width 70 height 20
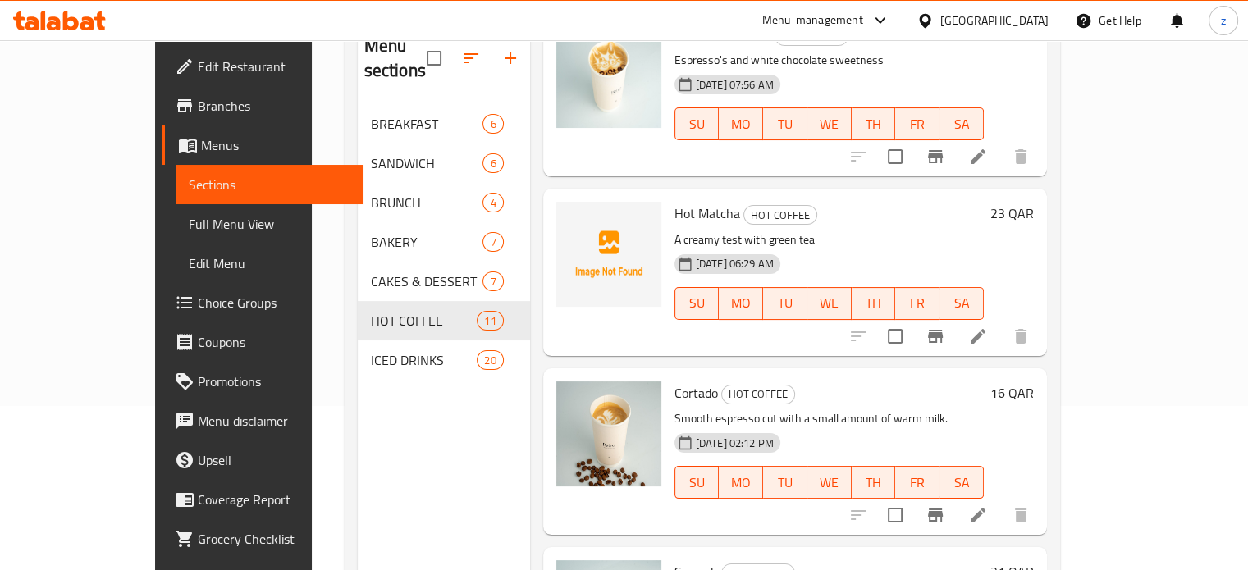
scroll to position [574, 0]
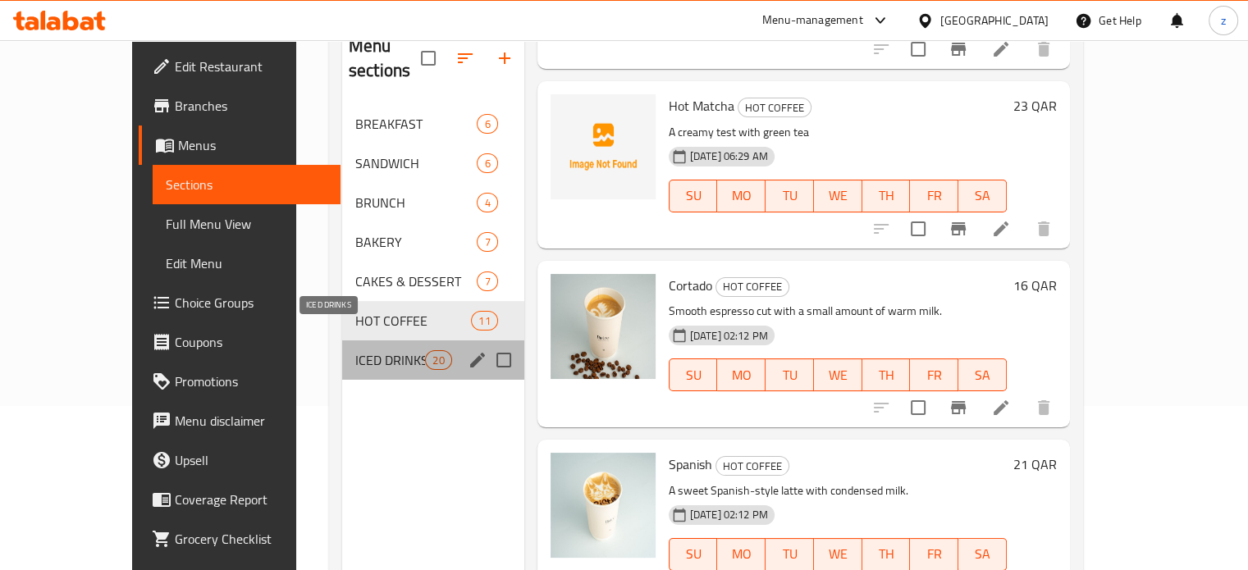
click at [358, 350] on span "ICED DRINKS" at bounding box center [390, 360] width 70 height 20
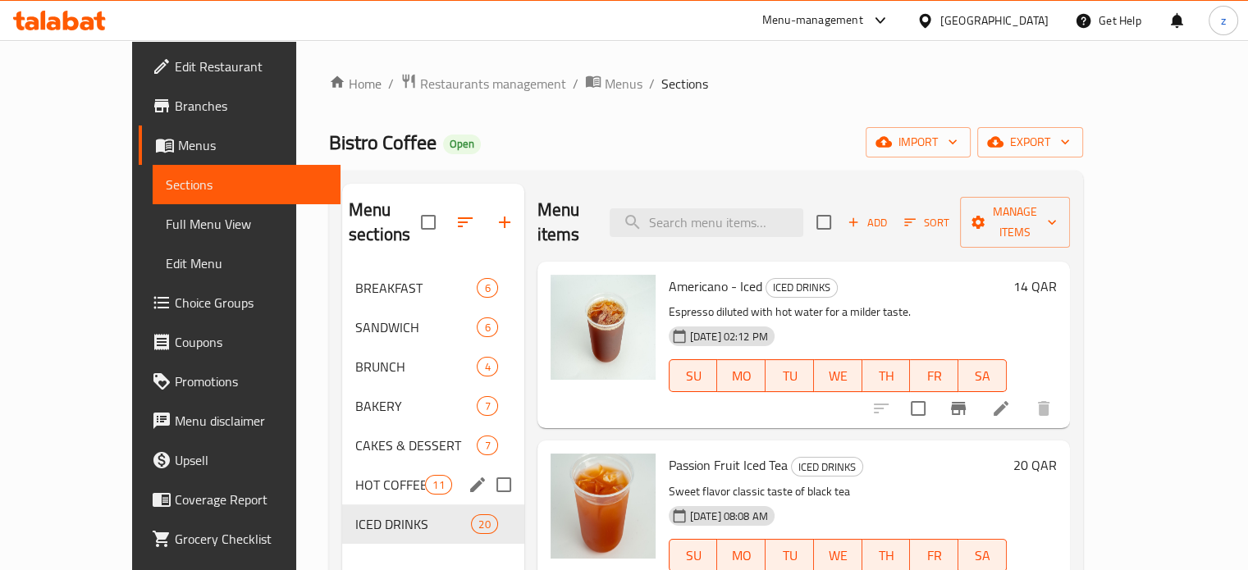
click at [355, 475] on span "HOT COFFEE" at bounding box center [390, 485] width 70 height 20
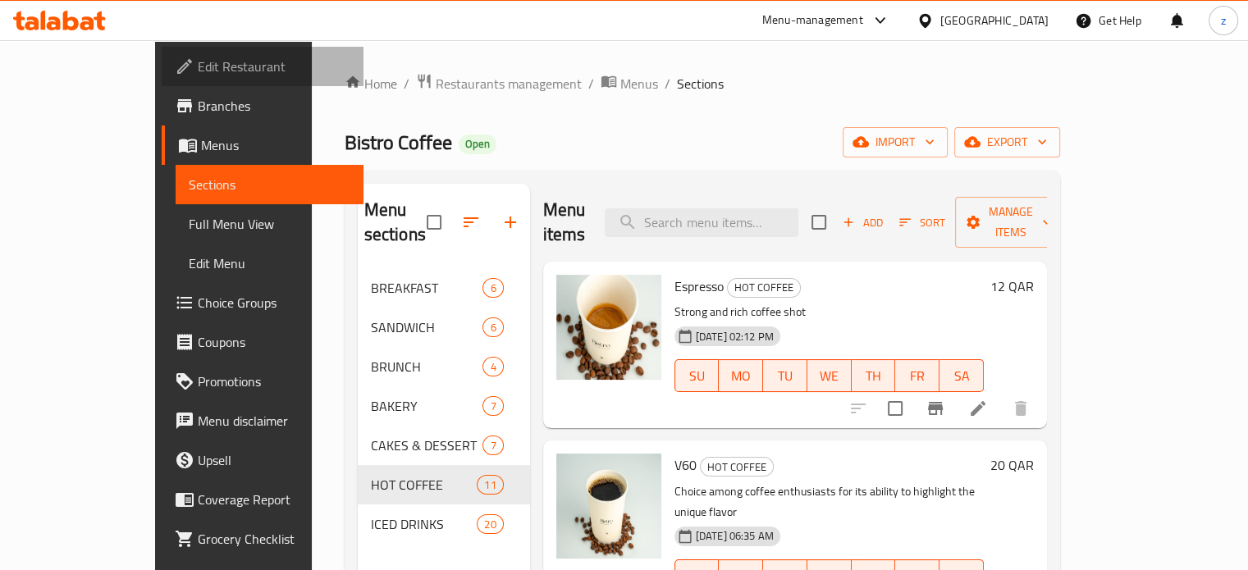
click at [198, 75] on span "Edit Restaurant" at bounding box center [274, 67] width 153 height 20
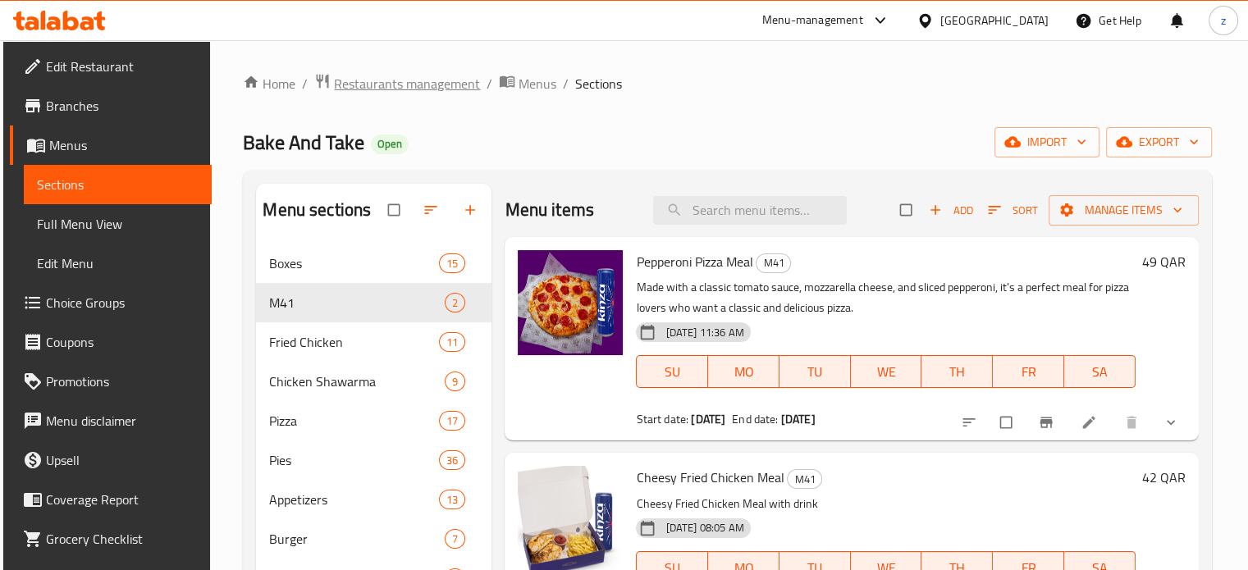
click at [443, 91] on span "Restaurants management" at bounding box center [407, 84] width 146 height 20
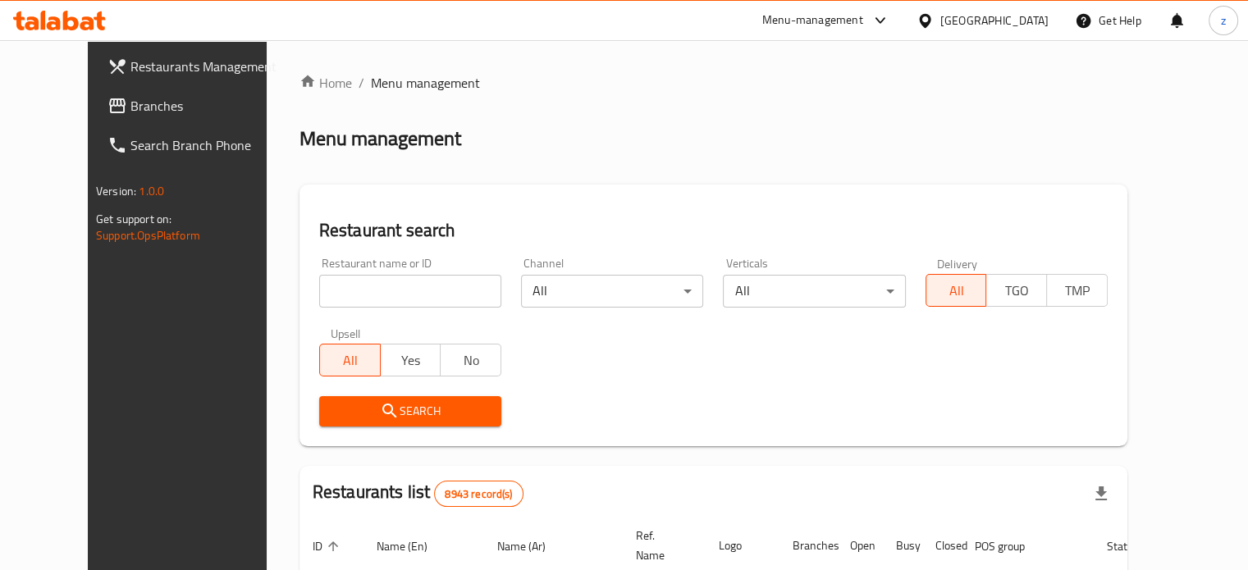
click at [362, 288] on input "search" at bounding box center [410, 291] width 182 height 33
paste input "[PERSON_NAME] KITCHENS"
type input "[PERSON_NAME] KITCHENS"
click button "Search" at bounding box center [410, 411] width 182 height 30
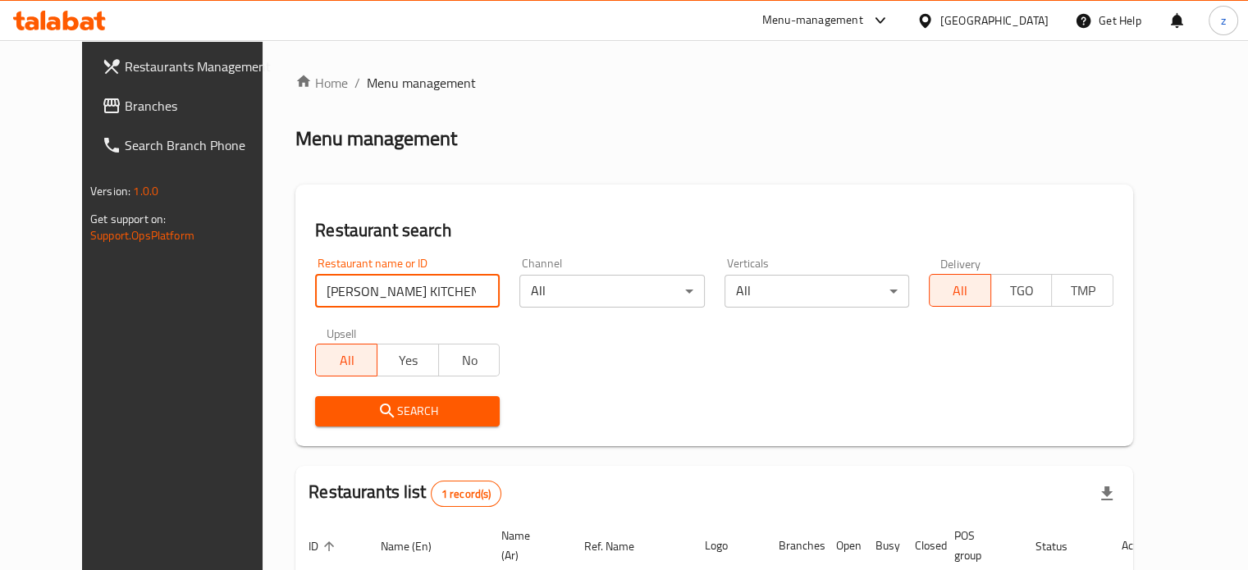
scroll to position [128, 0]
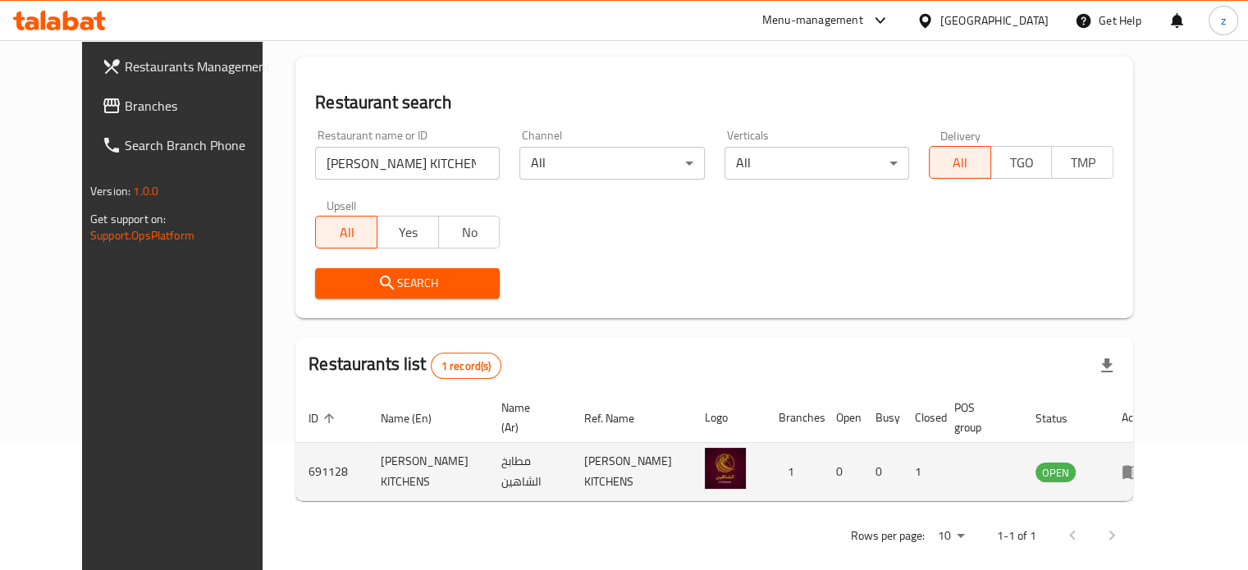
click at [1165, 464] on td "enhanced table" at bounding box center [1136, 472] width 57 height 58
click at [1140, 466] on icon "enhanced table" at bounding box center [1131, 473] width 18 height 14
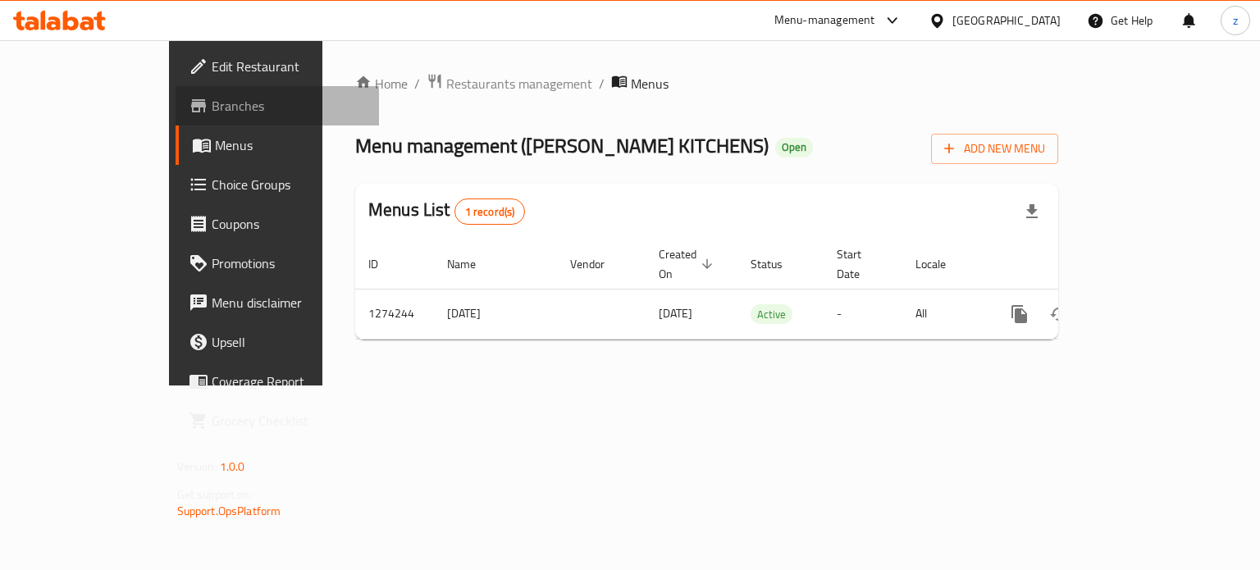
click at [212, 103] on span "Branches" at bounding box center [289, 106] width 155 height 20
